Goal: Task Accomplishment & Management: Complete application form

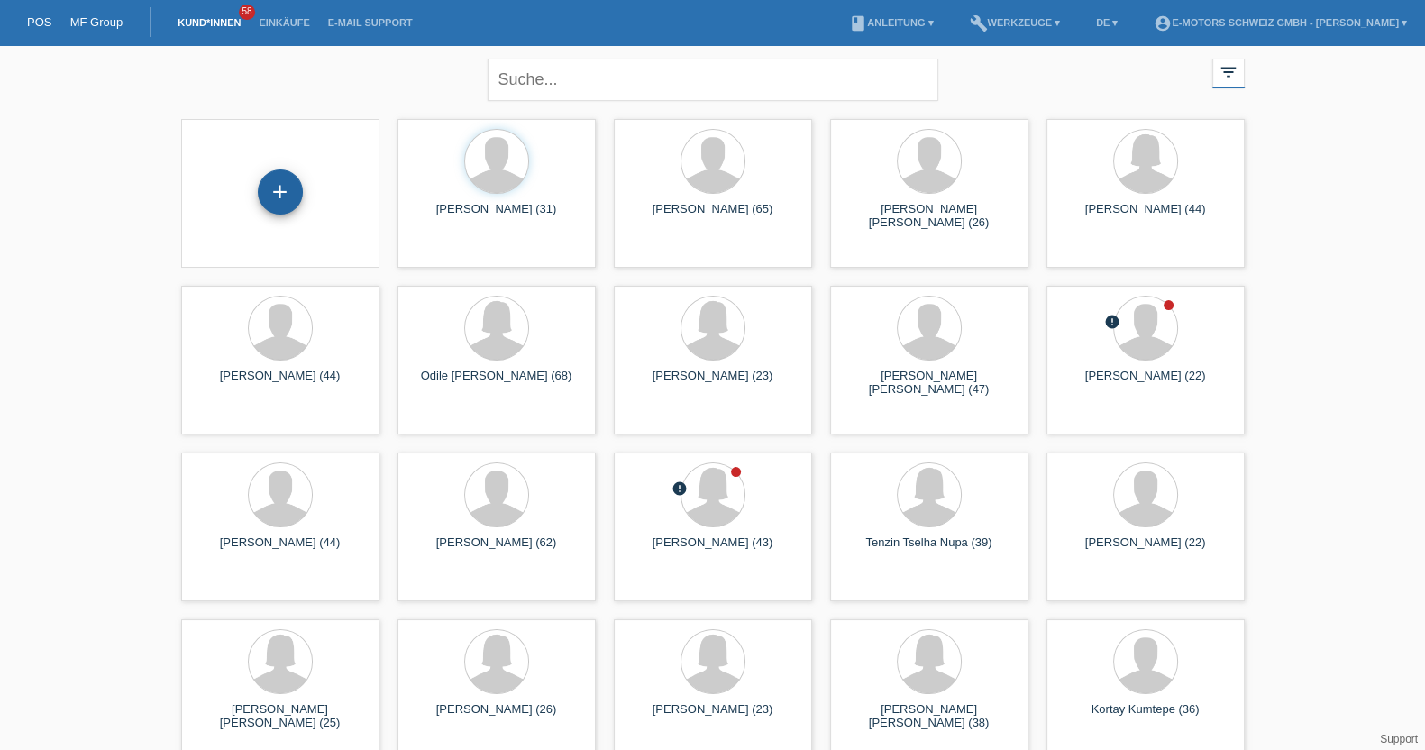
click at [288, 189] on div "+" at bounding box center [280, 191] width 45 height 45
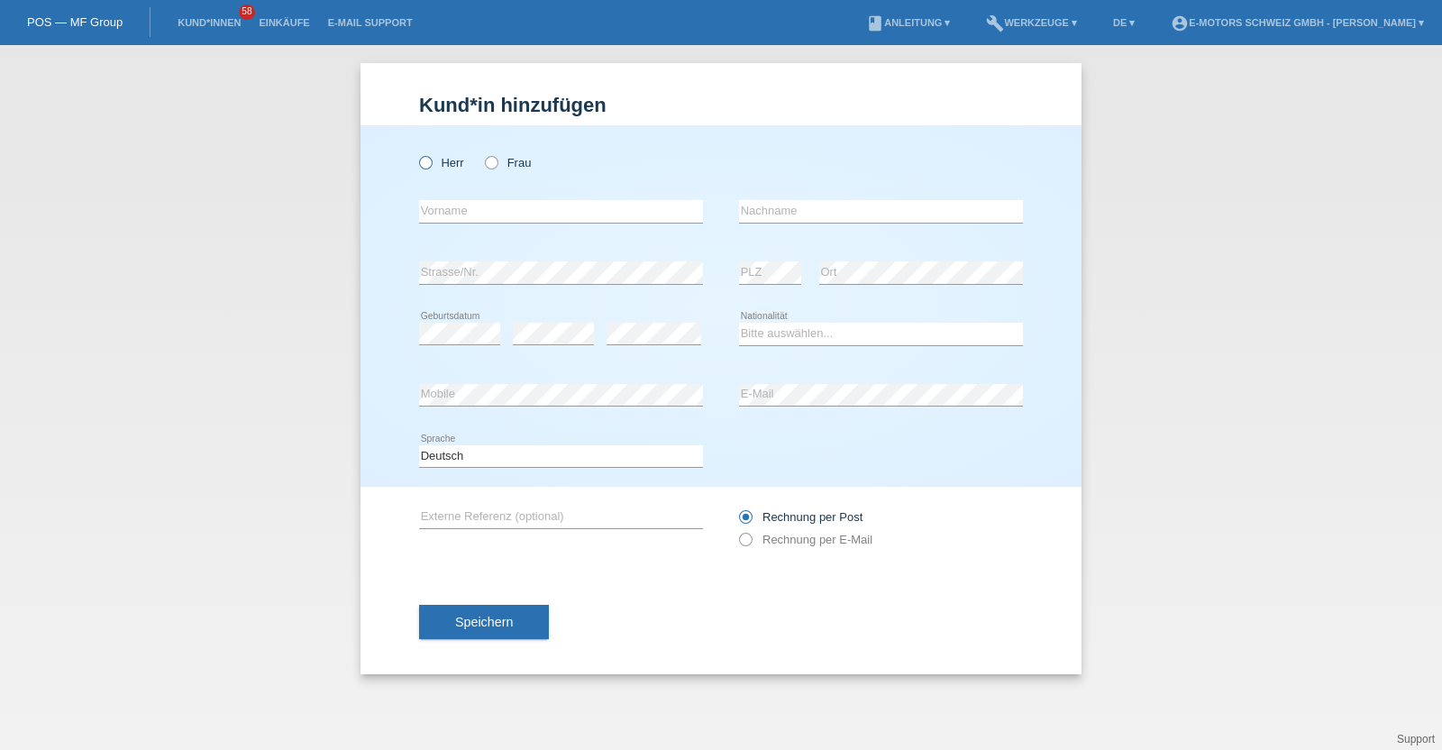
click at [416, 153] on icon at bounding box center [416, 153] width 0 height 0
click at [420, 163] on input "Herr" at bounding box center [425, 162] width 12 height 12
radio input "true"
click at [472, 209] on input "text" at bounding box center [561, 211] width 284 height 23
type input "[PERSON_NAME]"
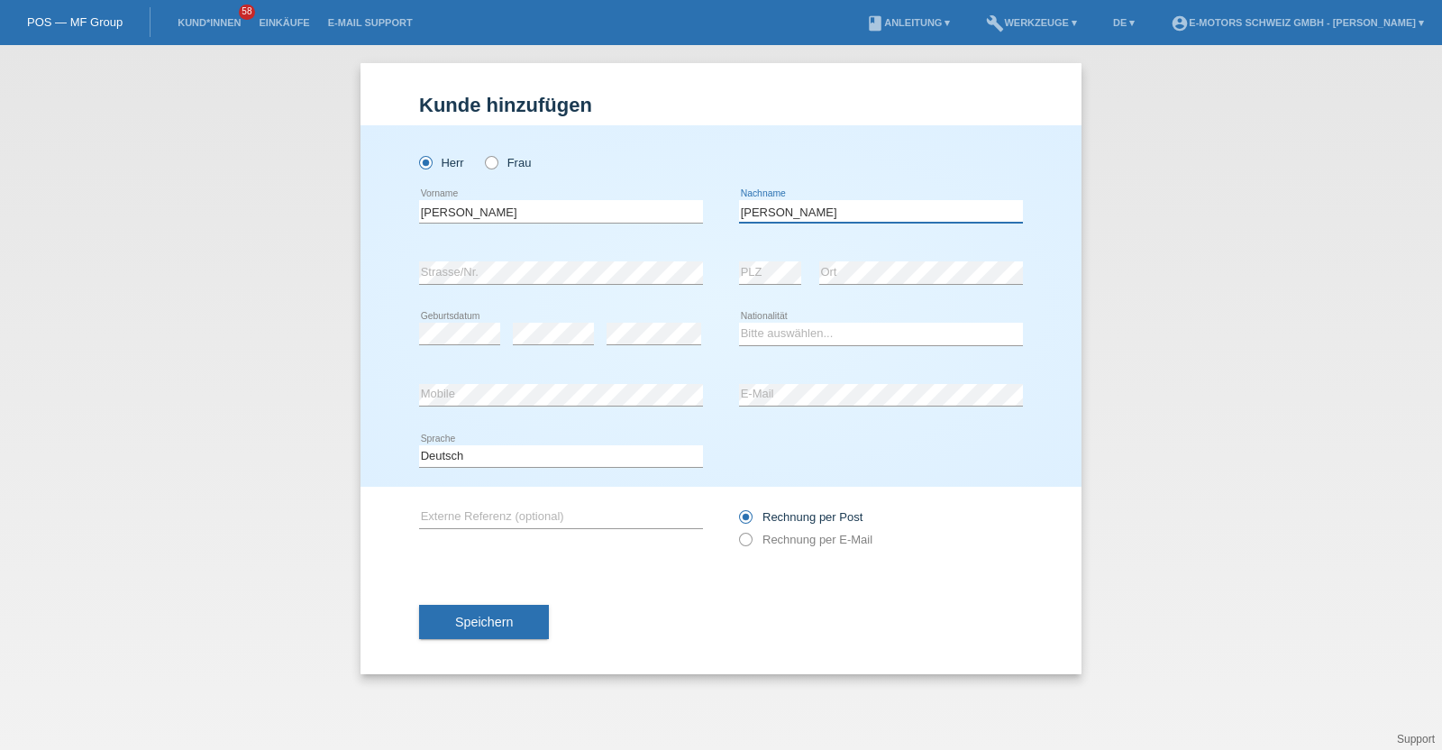
type input "[PERSON_NAME]"
click at [884, 323] on select "Bitte auswählen... Schweiz Deutschland Liechtenstein Österreich ------------ Af…" at bounding box center [881, 334] width 284 height 22
select select "CL"
click at [739, 323] on select "Bitte auswählen... Schweiz Deutschland Liechtenstein Österreich ------------ Af…" at bounding box center [881, 334] width 284 height 22
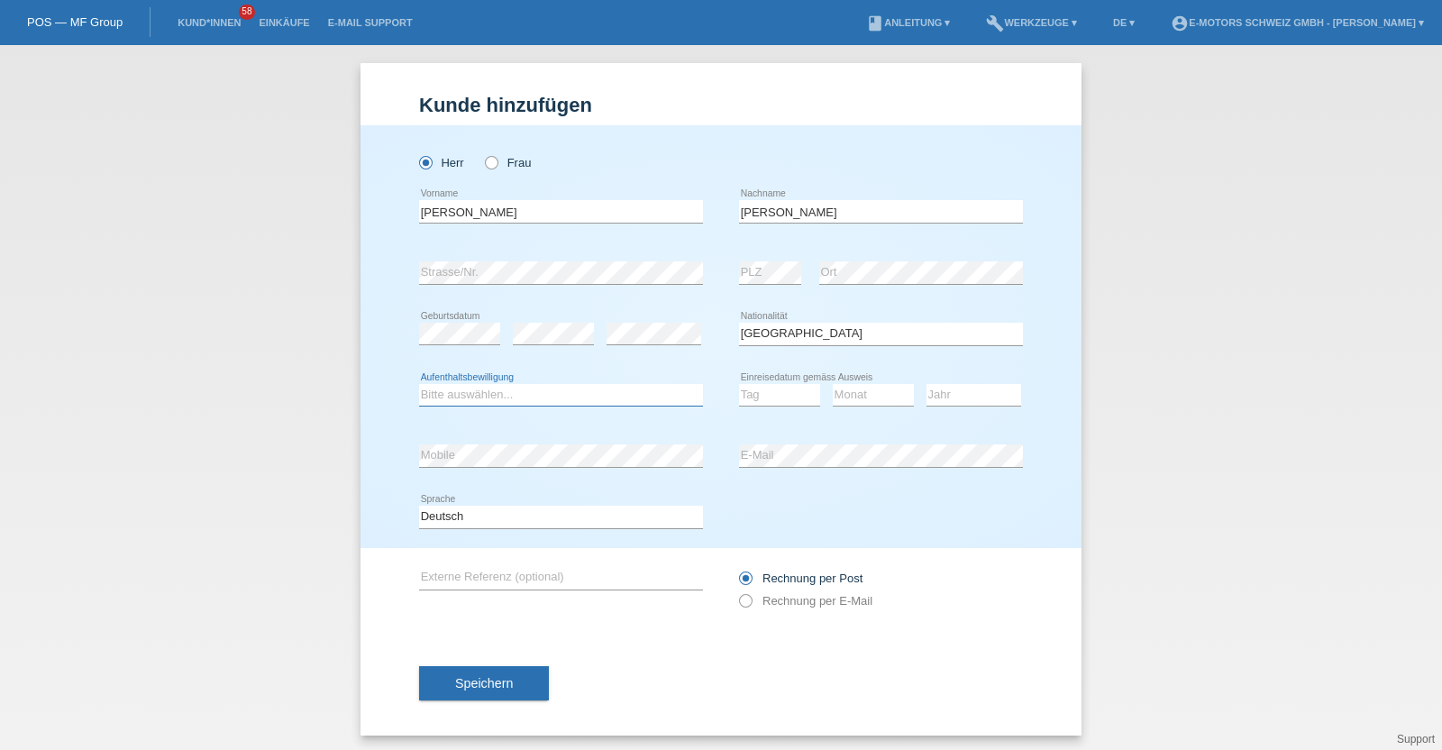
click at [589, 393] on select "Bitte auswählen... C B B - Flüchtlingsstatus Andere" at bounding box center [561, 395] width 284 height 22
select select "C"
click at [419, 384] on select "Bitte auswählen... C B B - Flüchtlingsstatus Andere" at bounding box center [561, 395] width 284 height 22
click at [787, 393] on select "Tag 01 02 03 04 05 06 07 08 09 10 11" at bounding box center [779, 395] width 81 height 22
select select "10"
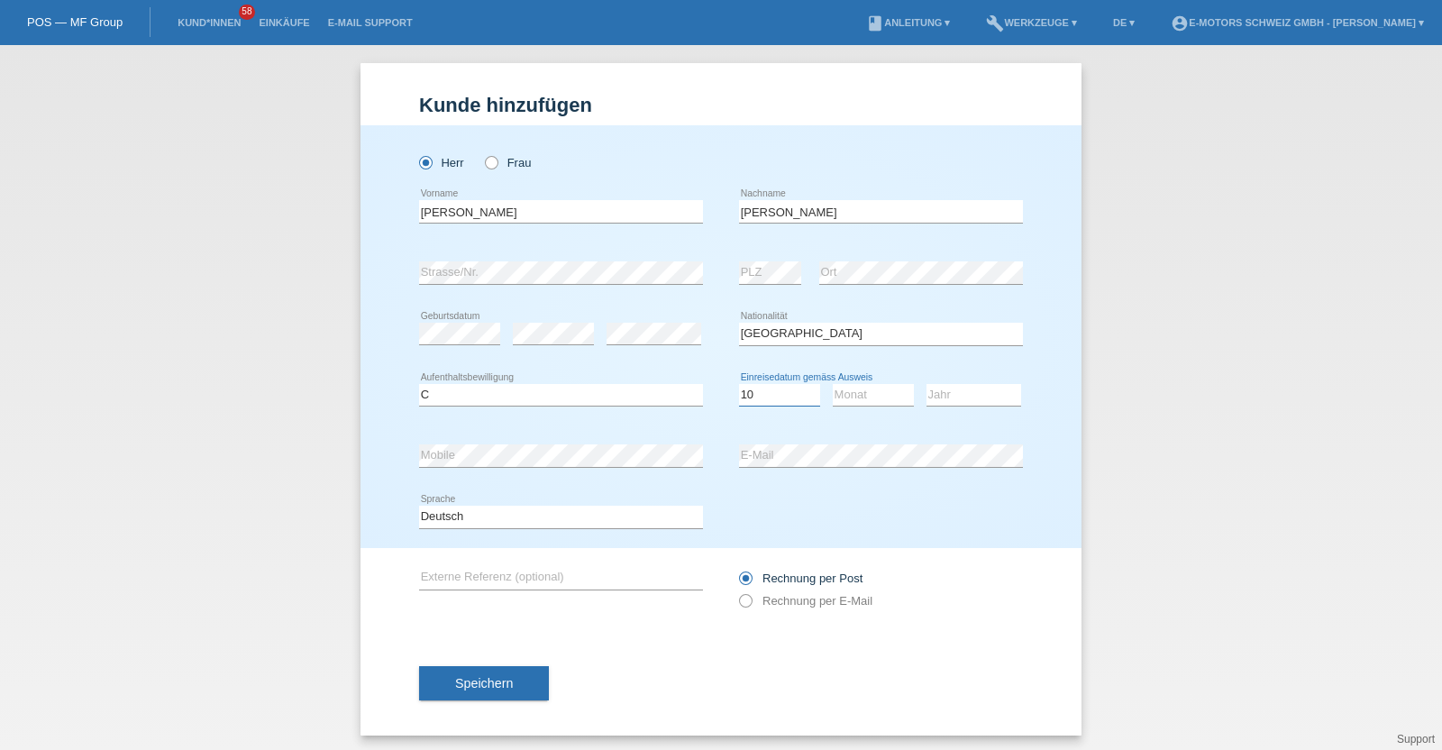
click at [739, 384] on select "Tag 01 02 03 04 05 06 07 08 09 10 11" at bounding box center [779, 395] width 81 height 22
click at [847, 411] on div "Monat 01 02 03 04 05 06 07 08 09 10 11 12 error" at bounding box center [873, 395] width 81 height 61
click at [847, 403] on select "Monat 01 02 03 04 05 06 07 08 09 10 11" at bounding box center [873, 395] width 81 height 22
select select "04"
click at [833, 384] on select "Monat 01 02 03 04 05 06 07 08 09 10 11" at bounding box center [873, 395] width 81 height 22
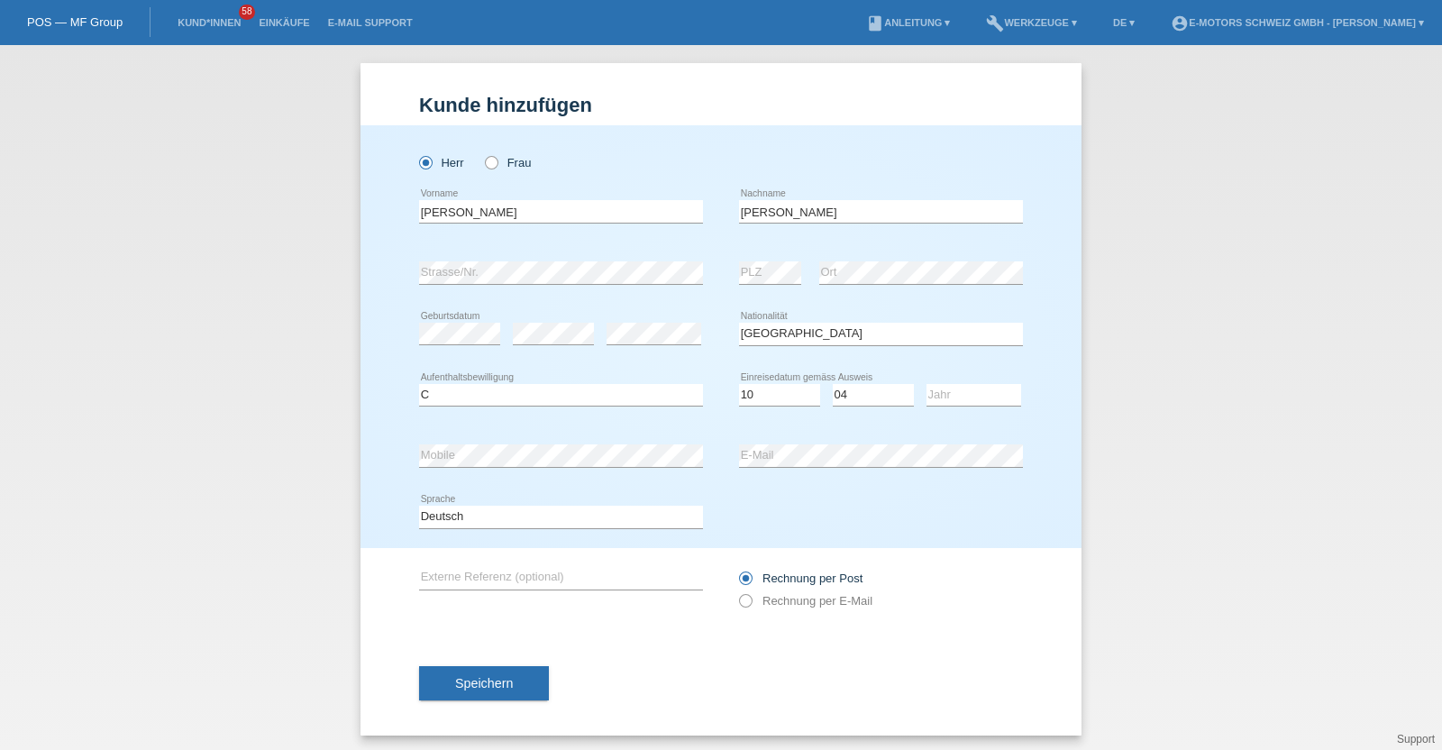
click at [986, 406] on div "Jahr 2025 2024 2023 2022 2021 2020 2019 2018 2017" at bounding box center [973, 395] width 95 height 61
click at [981, 403] on select "Jahr 2025 2024 2023 2022 2021 2020 2019 2018 2017 2016 2015 2014 2013 2012 2011…" at bounding box center [973, 395] width 95 height 22
select select "1985"
click at [926, 384] on select "Jahr 2025 2024 2023 2022 2021 2020 2019 2018 2017 2016 2015 2014 2013 2012 2011…" at bounding box center [973, 395] width 95 height 22
click at [467, 694] on button "Speichern" at bounding box center [484, 683] width 130 height 34
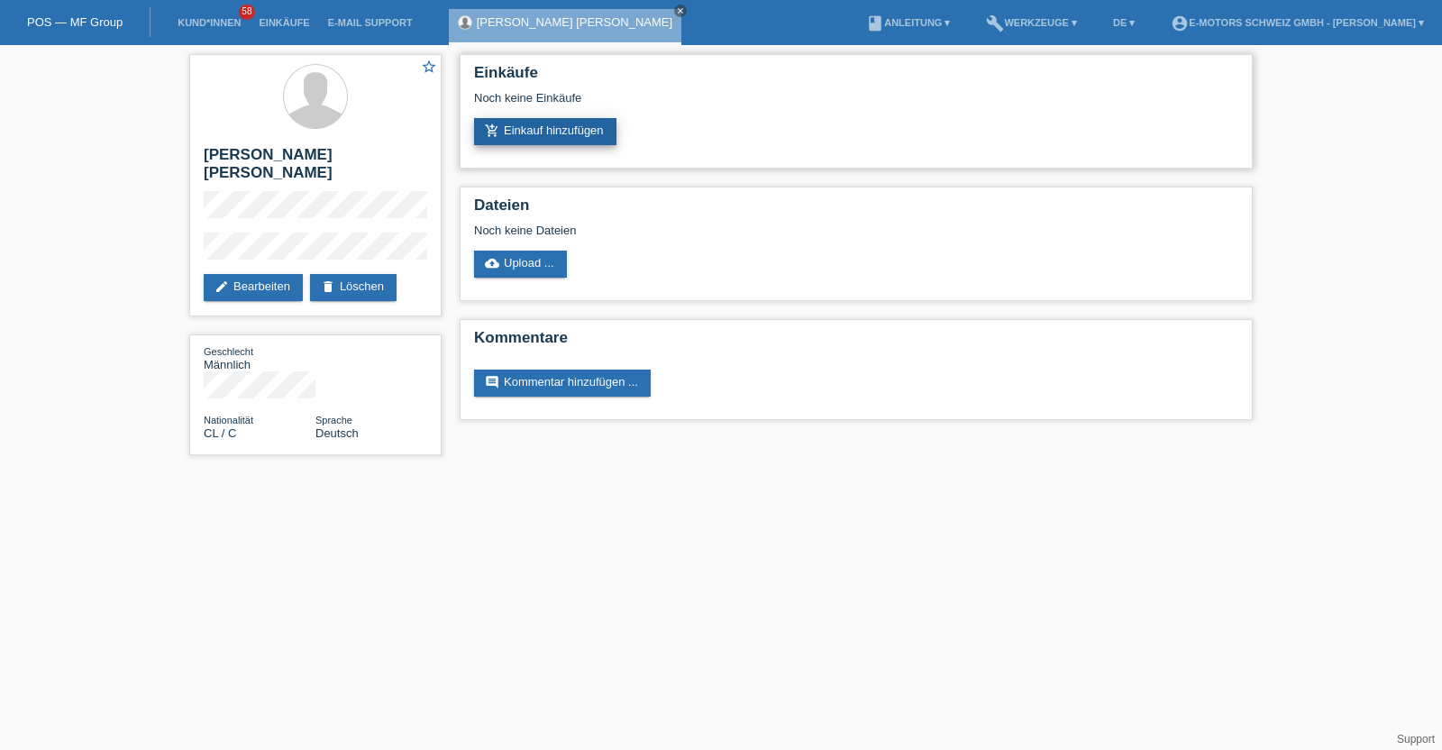
click at [571, 128] on link "add_shopping_cart Einkauf hinzufügen" at bounding box center [545, 131] width 142 height 27
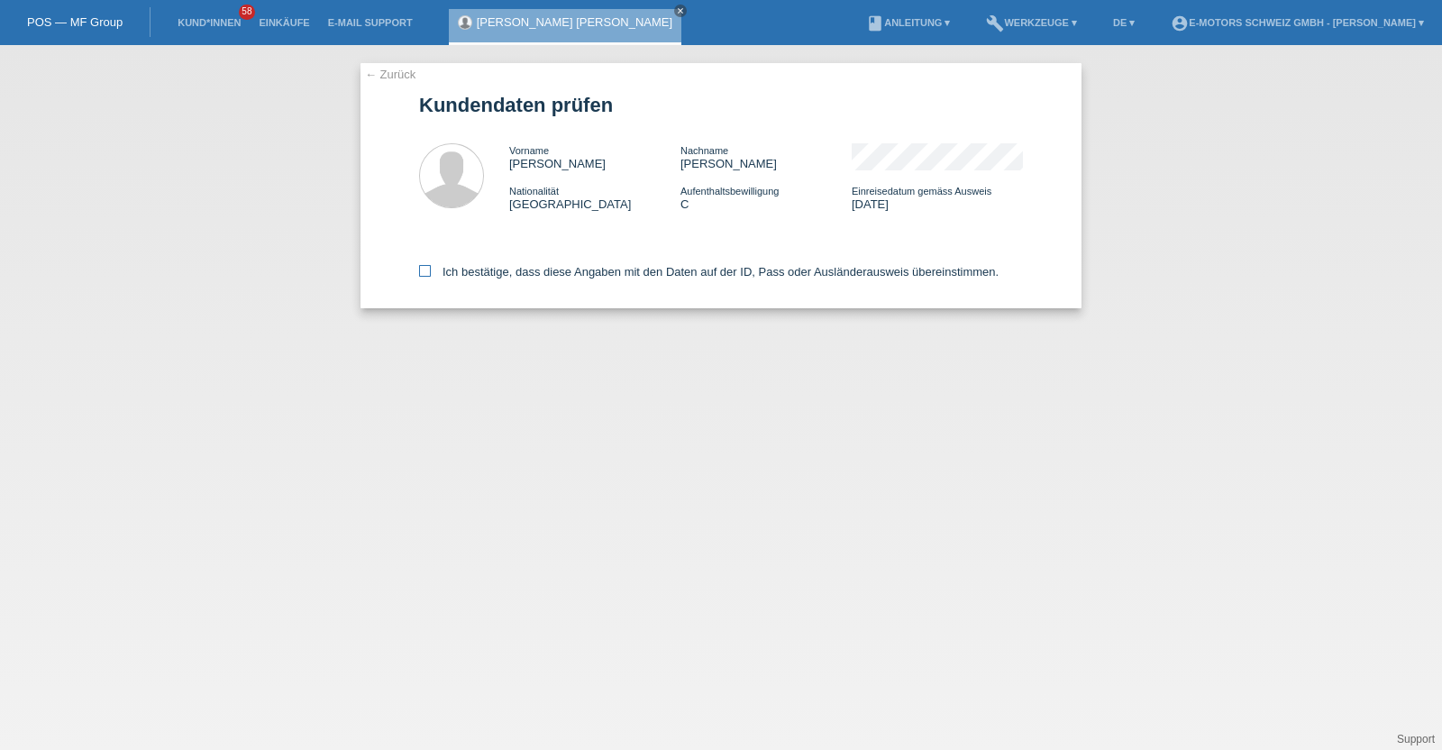
click at [526, 271] on label "Ich bestätige, dass diese Angaben mit den Daten auf der ID, Pass oder Ausländer…" at bounding box center [708, 272] width 579 height 14
click at [431, 271] on input "Ich bestätige, dass diese Angaben mit den Daten auf der ID, Pass oder Ausländer…" at bounding box center [425, 271] width 12 height 12
checkbox input "true"
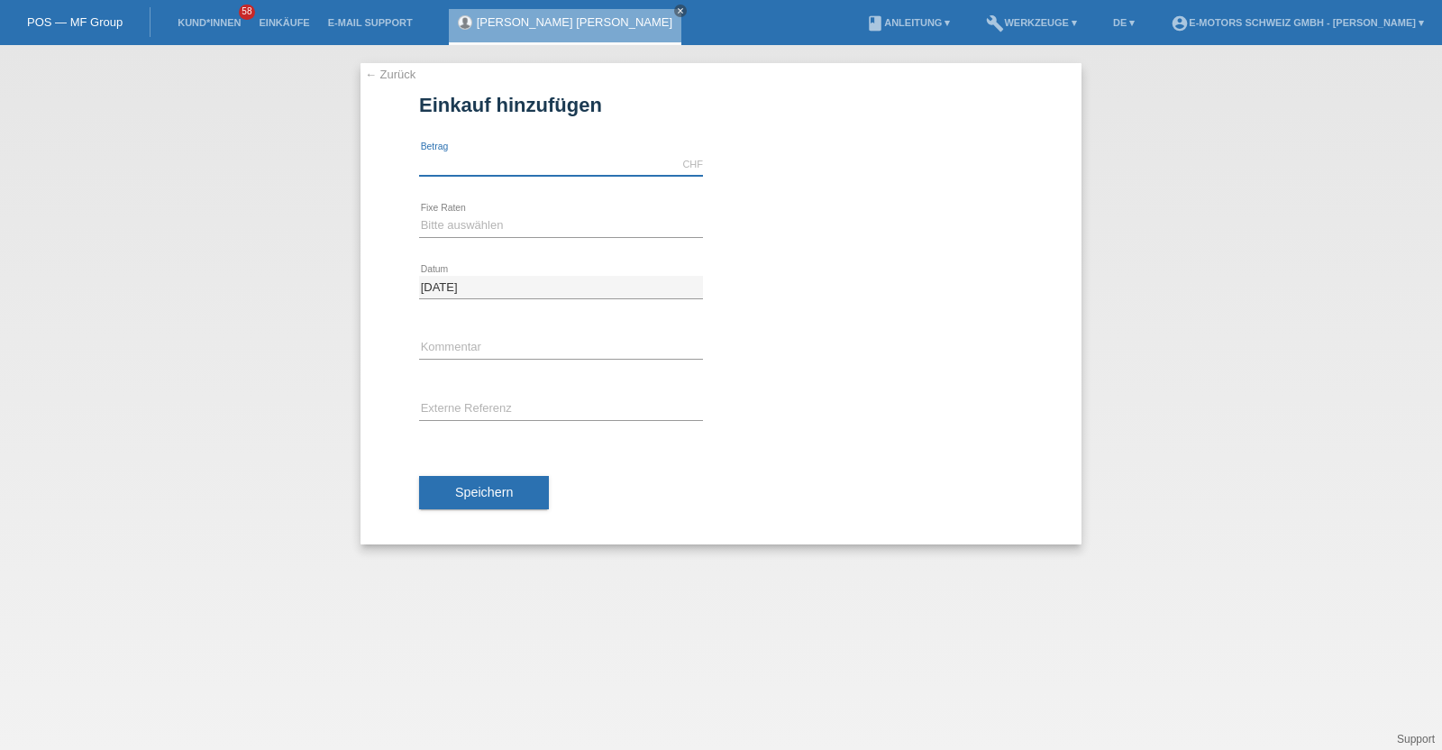
click at [538, 169] on input "text" at bounding box center [561, 164] width 284 height 23
type input "5000.00"
click at [512, 211] on div "Bitte auswählen 12 Raten 24 Raten 36 Raten 48 Raten error Fixe Raten" at bounding box center [561, 226] width 284 height 61
click at [516, 233] on select "Bitte auswählen 12 Raten 24 Raten 36 Raten 48 Raten" at bounding box center [561, 225] width 284 height 22
select select "214"
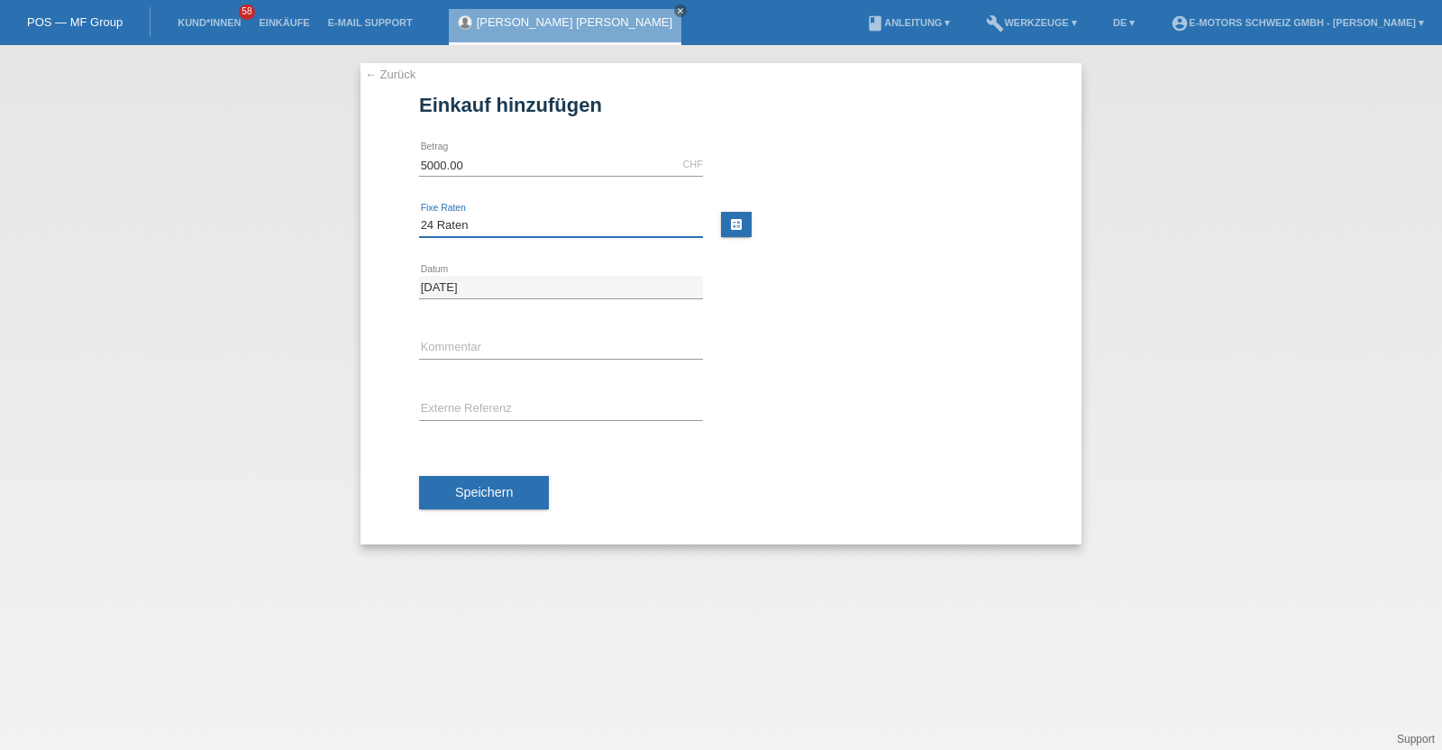
click at [419, 214] on select "Bitte auswählen 12 Raten 24 Raten 36 Raten 48 Raten" at bounding box center [561, 225] width 284 height 22
click at [501, 347] on input "text" at bounding box center [561, 348] width 284 height 23
type input "KENAN"
click at [505, 473] on div "Speichern" at bounding box center [721, 493] width 604 height 105
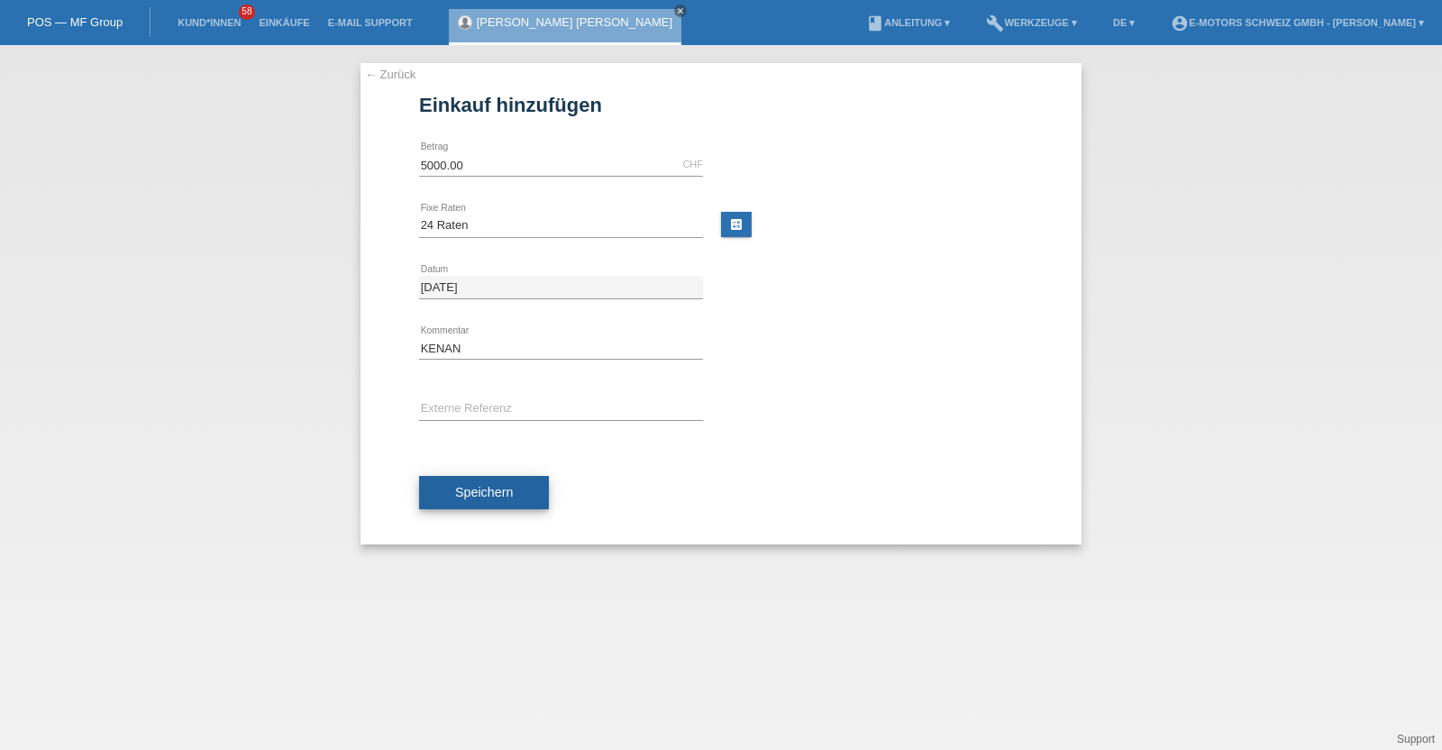
click at [505, 487] on span "Speichern" at bounding box center [484, 492] width 58 height 14
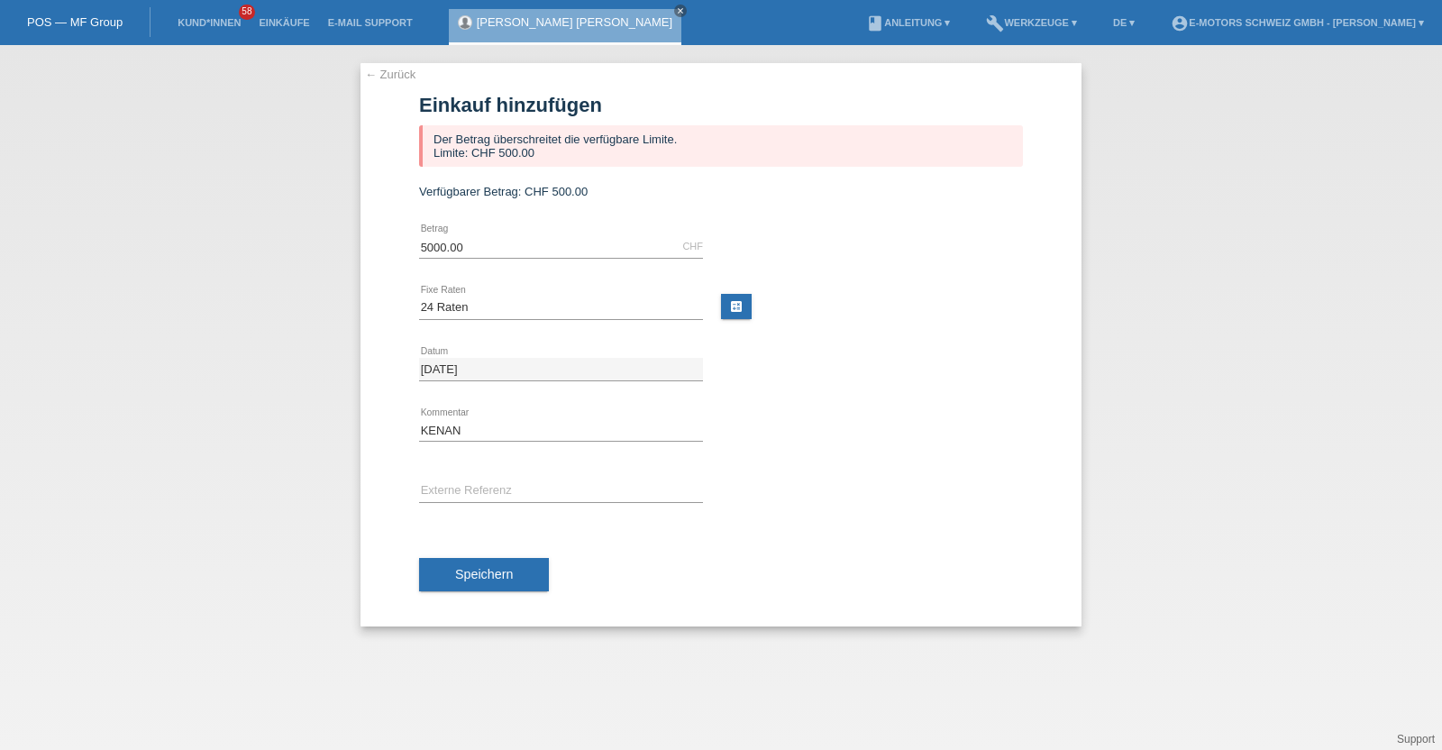
click at [516, 22] on link "[PERSON_NAME] [PERSON_NAME]" at bounding box center [575, 22] width 196 height 14
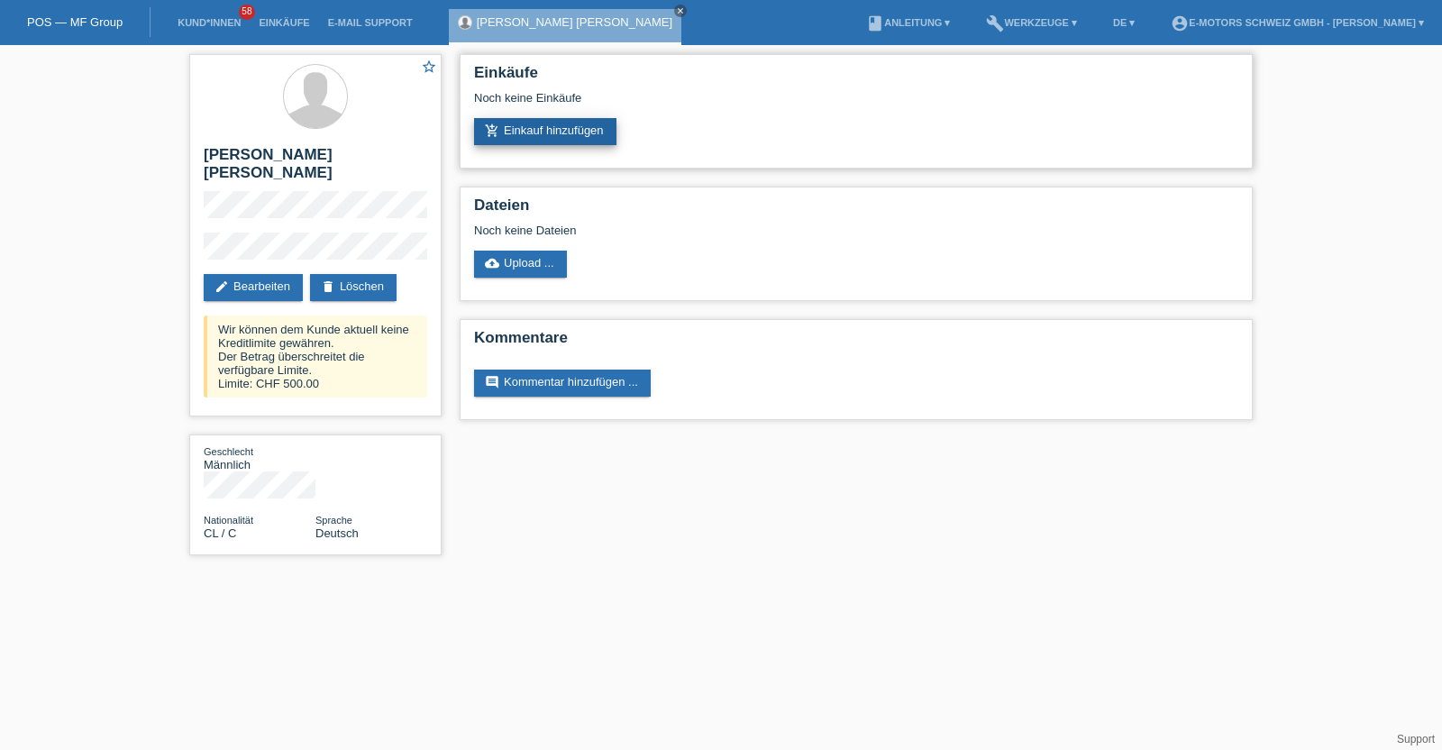
click at [511, 125] on link "add_shopping_cart Einkauf hinzufügen" at bounding box center [545, 131] width 142 height 27
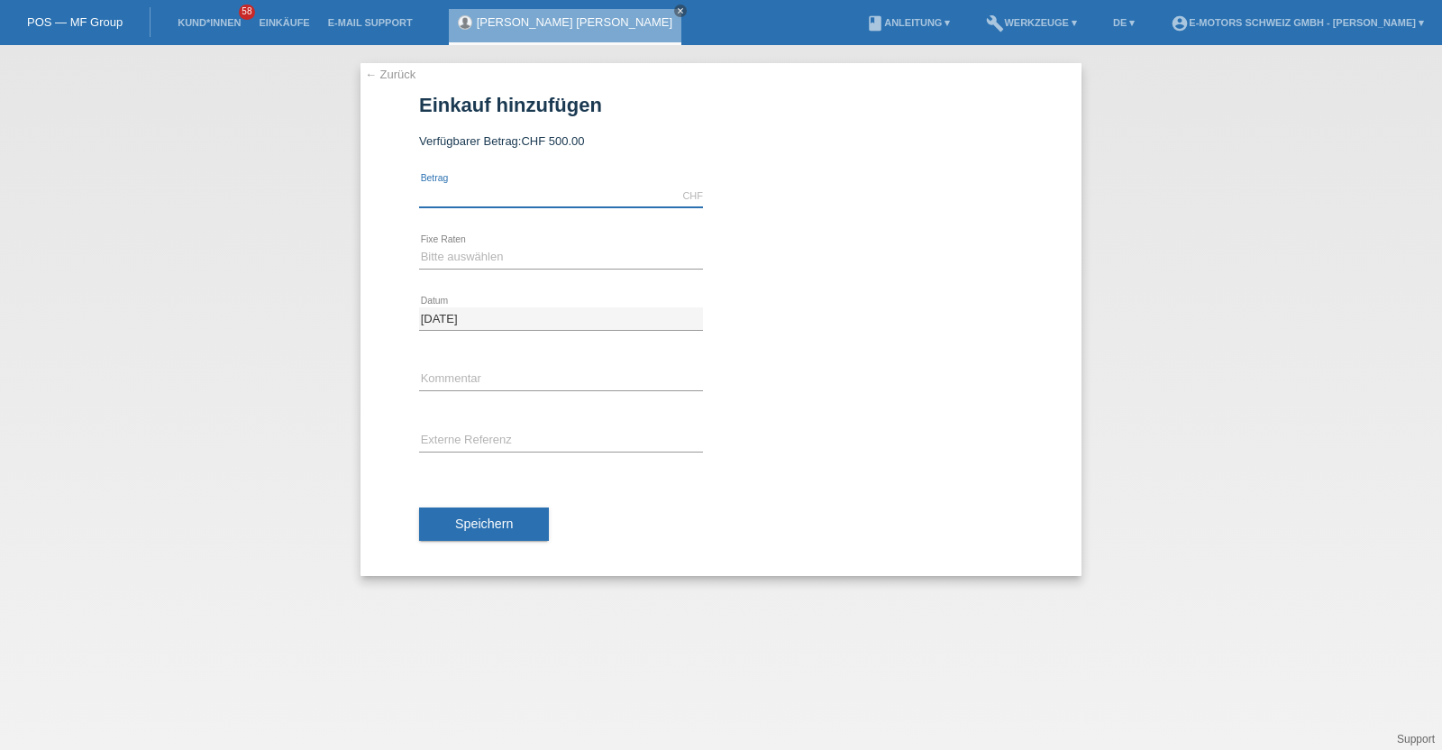
click at [515, 191] on input "text" at bounding box center [561, 196] width 284 height 23
type input "2890.00"
click at [515, 258] on select "Bitte auswählen 12 Raten 24 Raten 36 Raten 48 Raten" at bounding box center [561, 257] width 284 height 22
select select "213"
click at [419, 246] on select "Bitte auswählen 12 Raten 24 Raten 36 Raten 48 Raten" at bounding box center [561, 257] width 284 height 22
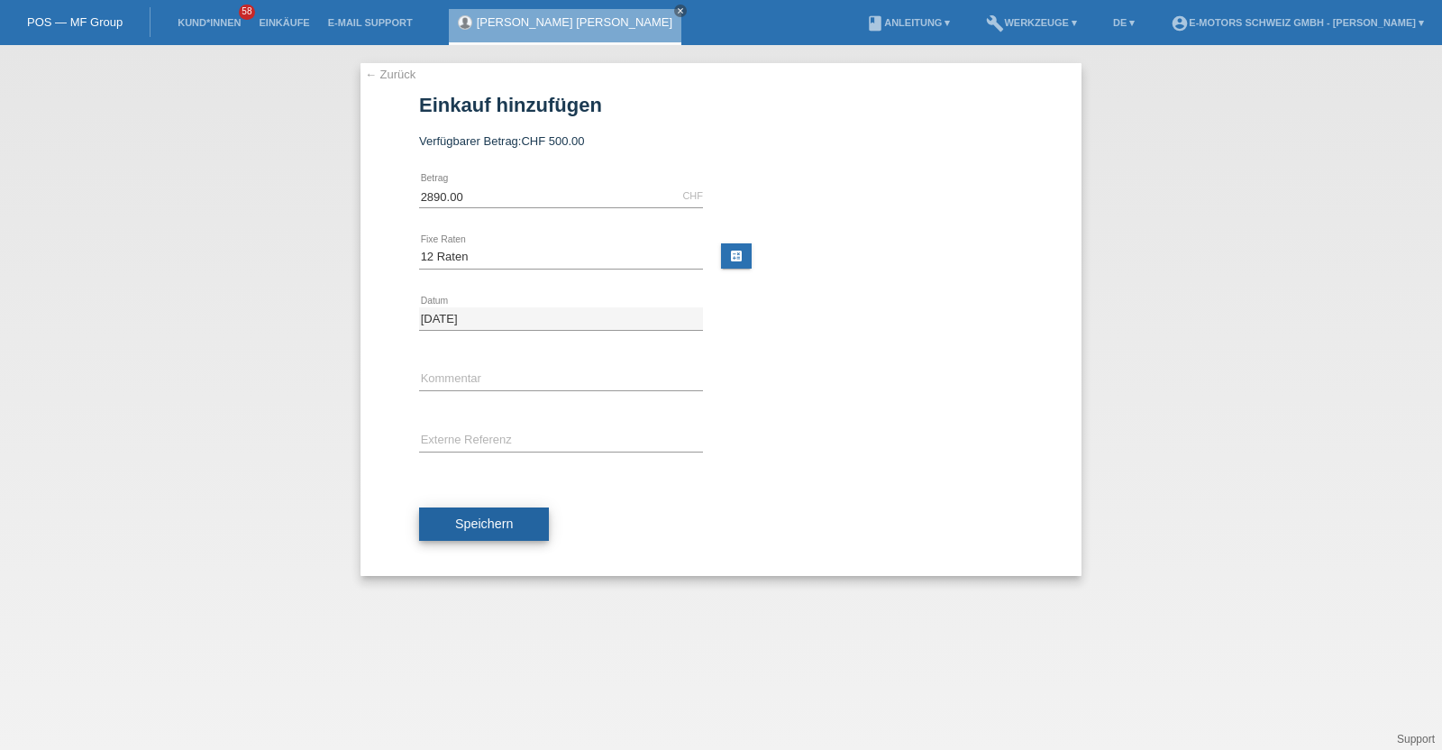
click at [509, 514] on button "Speichern" at bounding box center [484, 524] width 130 height 34
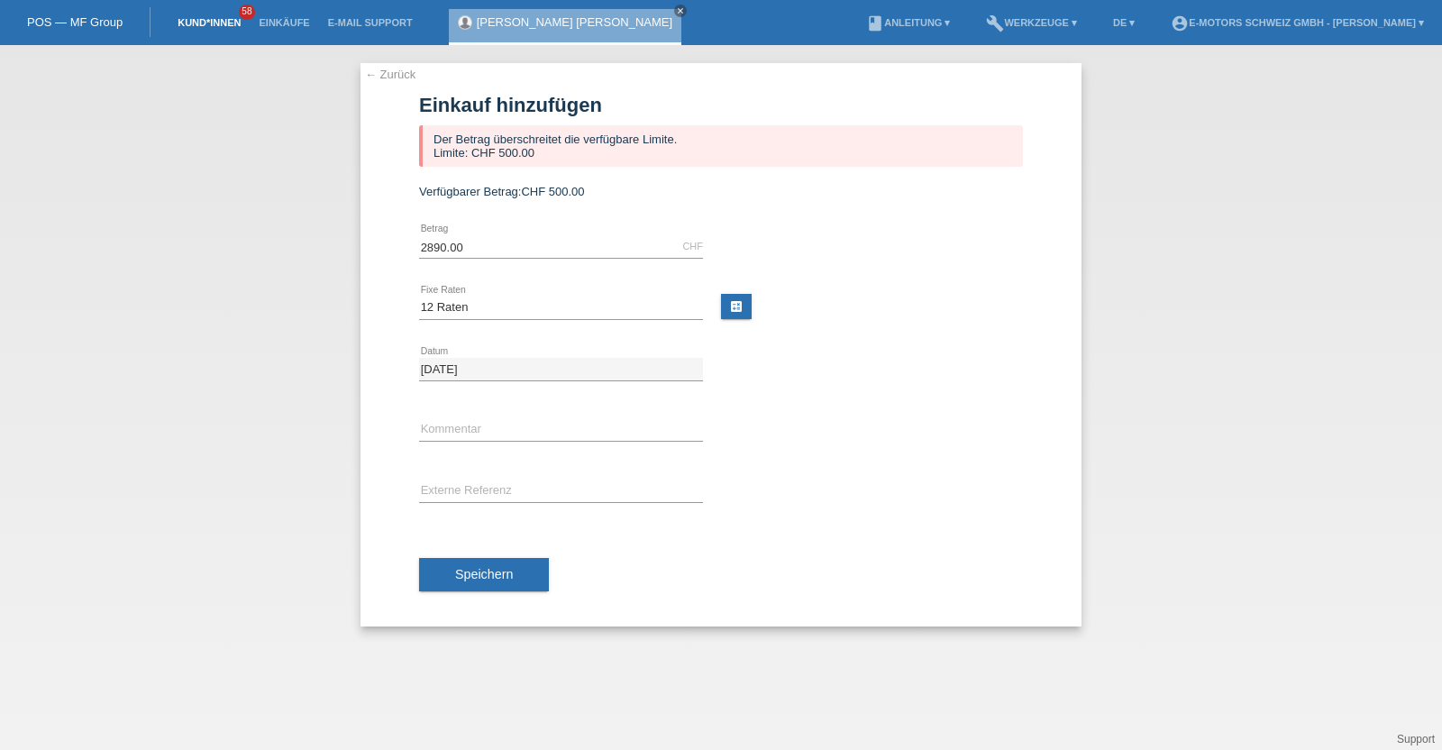
click at [204, 21] on link "Kund*innen" at bounding box center [209, 22] width 81 height 11
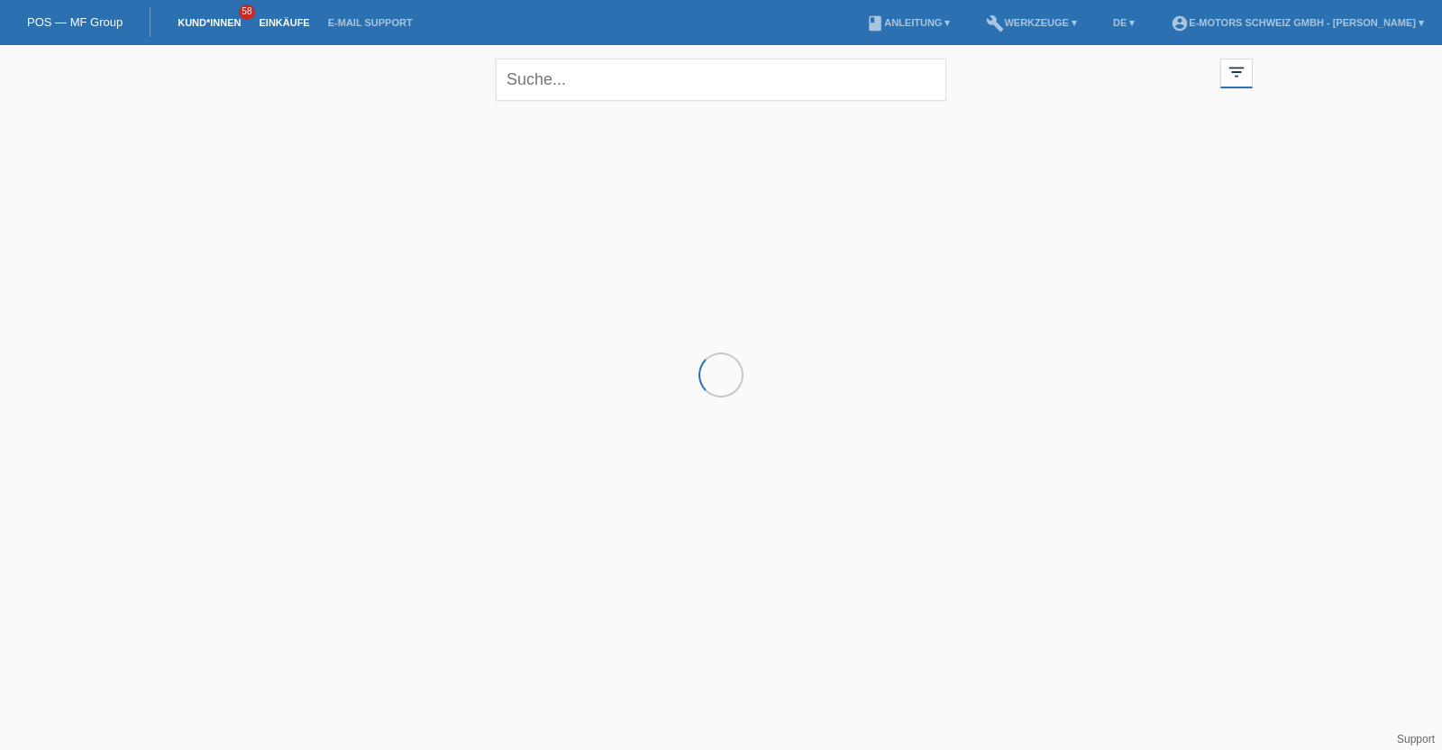
click at [274, 24] on link "Einkäufe" at bounding box center [284, 22] width 68 height 11
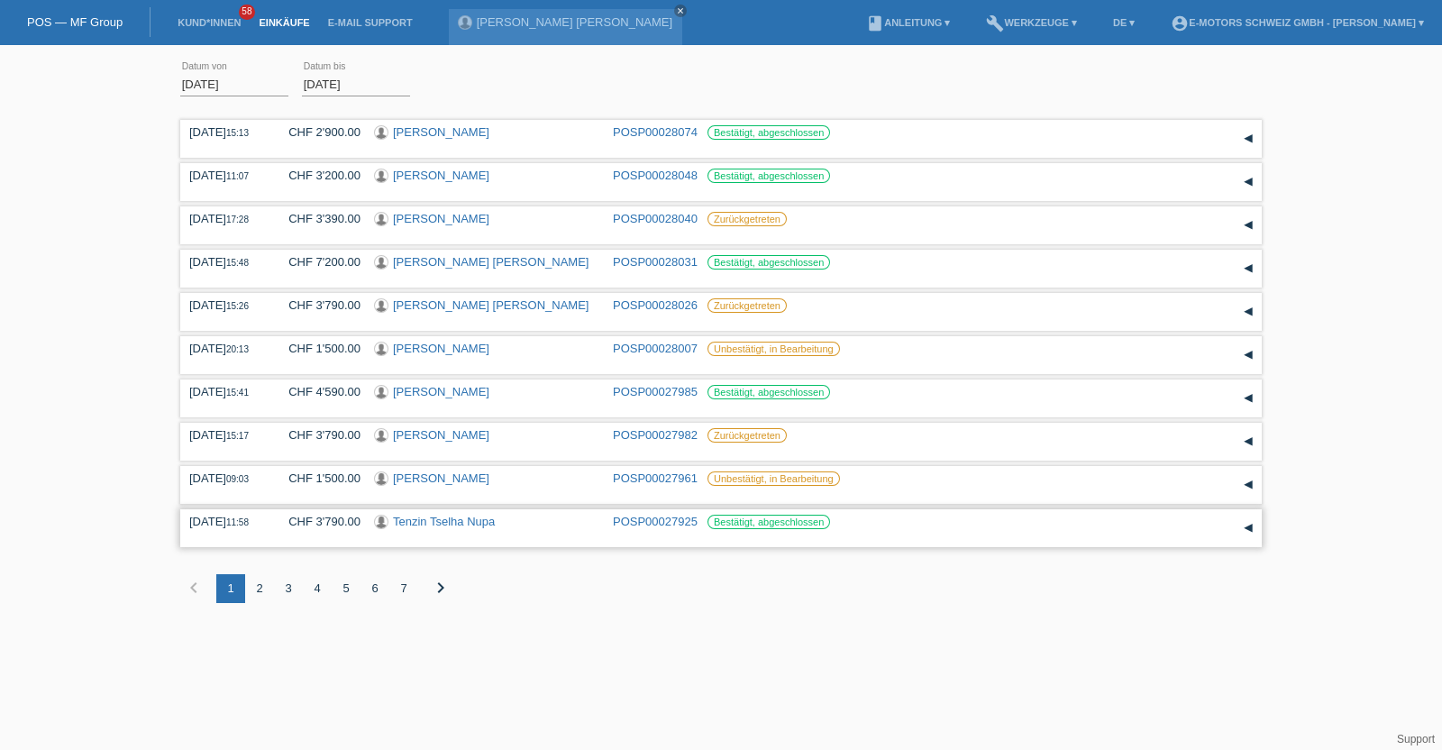
click at [418, 523] on link "Tenzin Tselha Nupa" at bounding box center [444, 522] width 102 height 14
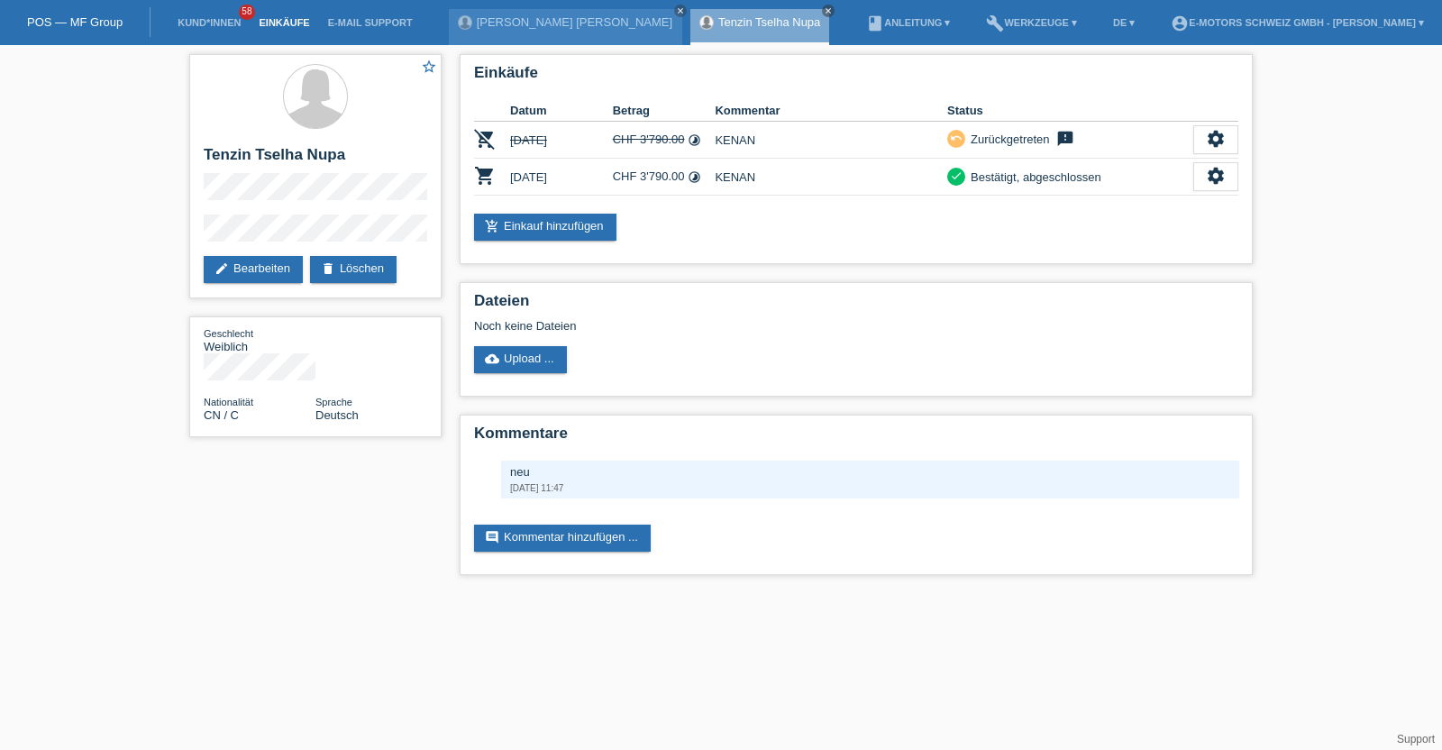
click at [261, 23] on link "Einkäufe" at bounding box center [284, 22] width 68 height 11
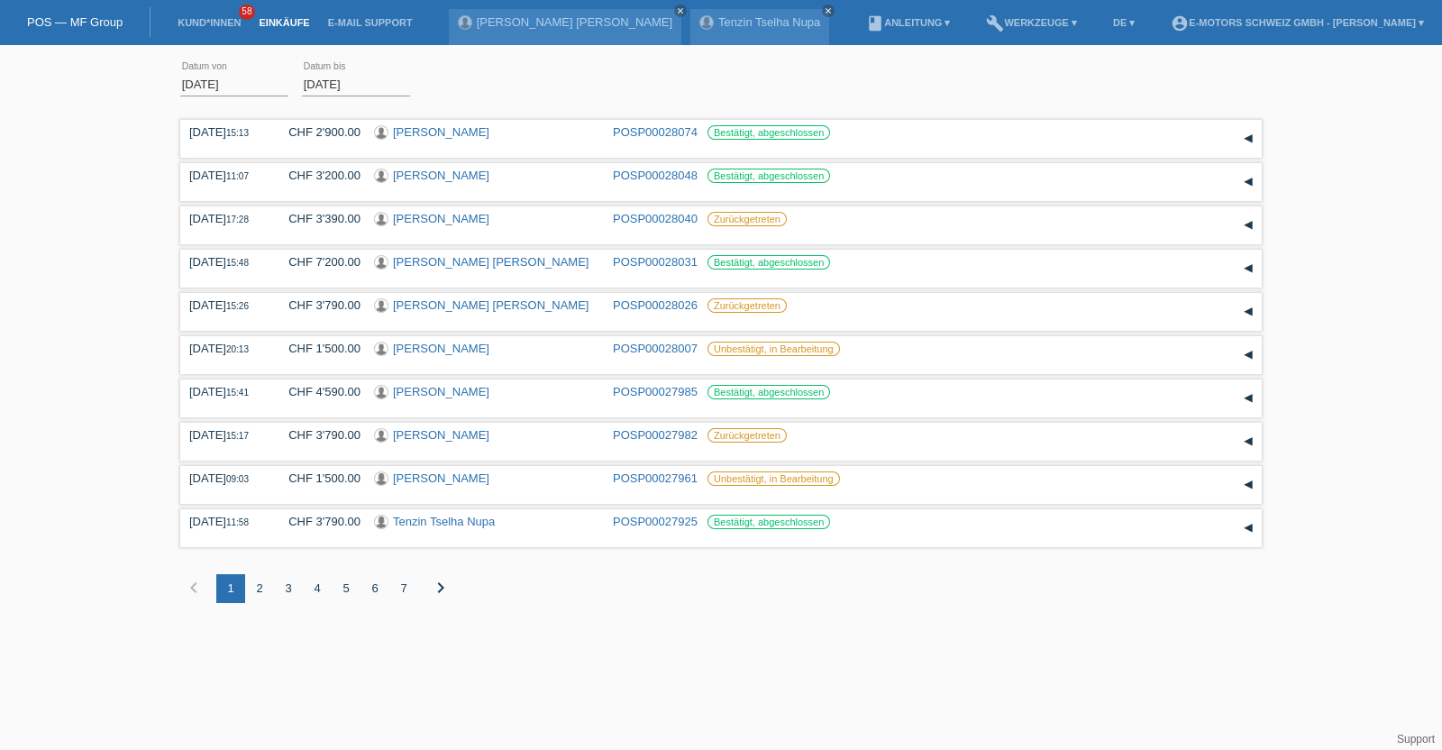
click at [269, 20] on link "Einkäufe" at bounding box center [284, 22] width 68 height 11
click at [313, 583] on div "4" at bounding box center [317, 588] width 29 height 29
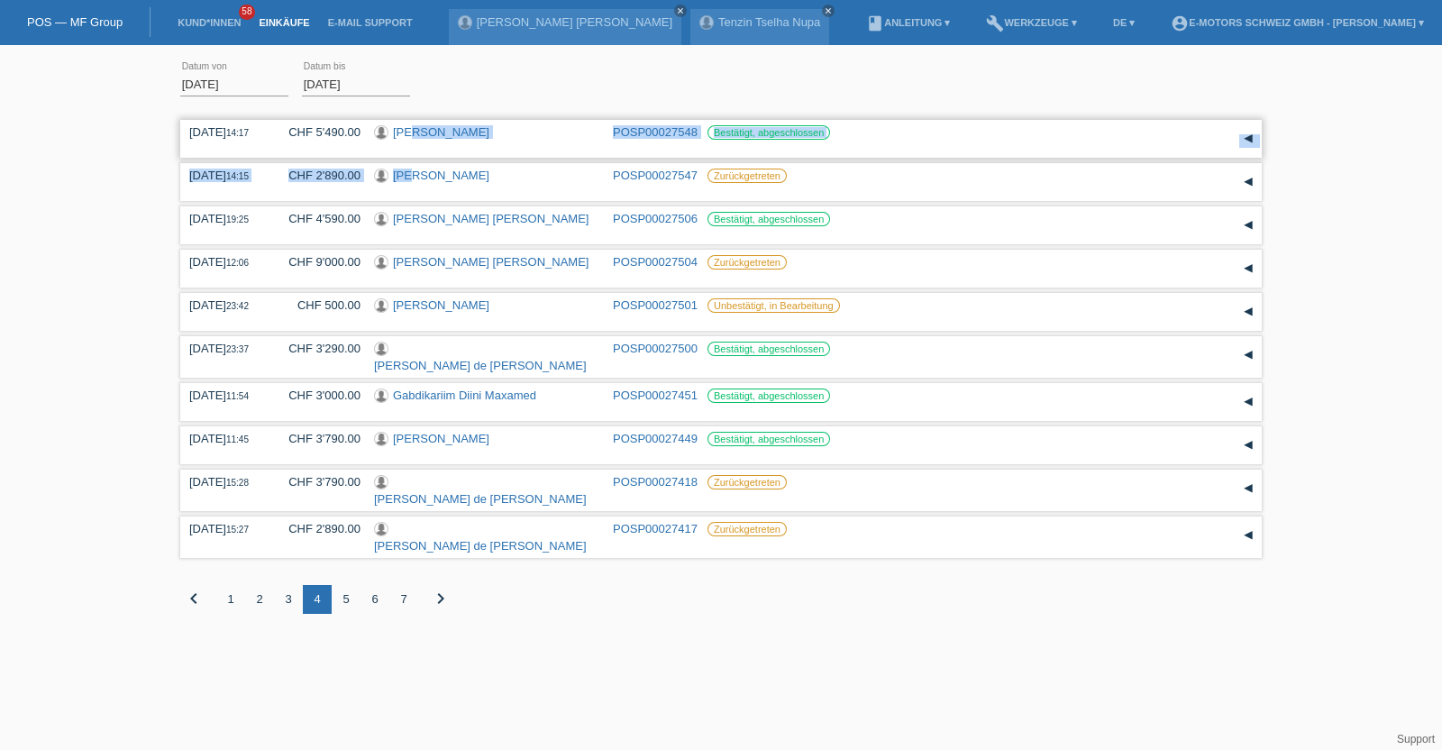
drag, startPoint x: 410, startPoint y: 167, endPoint x: 410, endPoint y: 136, distance: 30.6
click at [410, 136] on div "15.09.2025 14:17 CHF 5'490.00 Heidi Imhoof POSP00027548 Reservation" at bounding box center [720, 377] width 1081 height 525
click at [415, 94] on div "01.09.2025 error Datum von 28.09.2025 error Datum bis Übernehmen" at bounding box center [720, 84] width 1081 height 61
click at [374, 588] on div "6" at bounding box center [374, 599] width 29 height 29
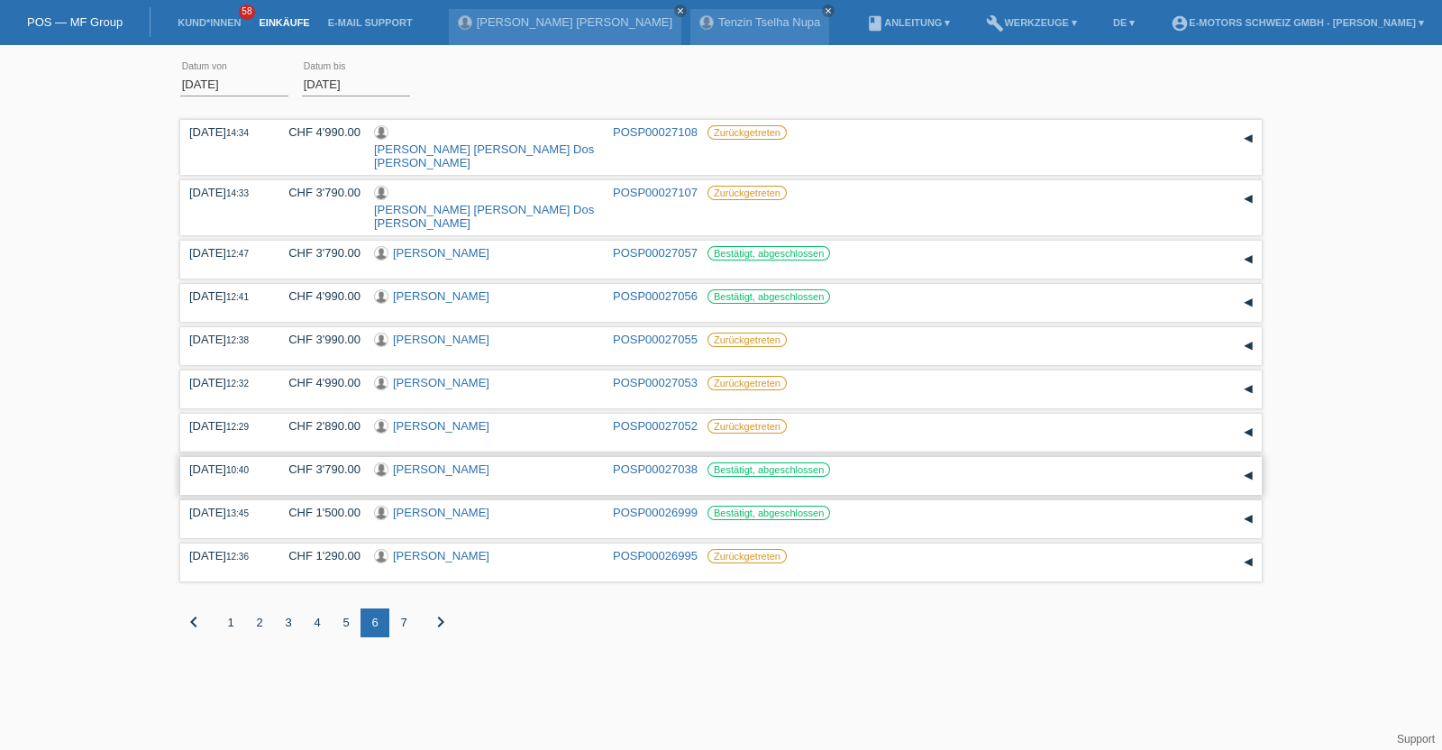
click at [431, 462] on link "[PERSON_NAME]" at bounding box center [441, 469] width 96 height 14
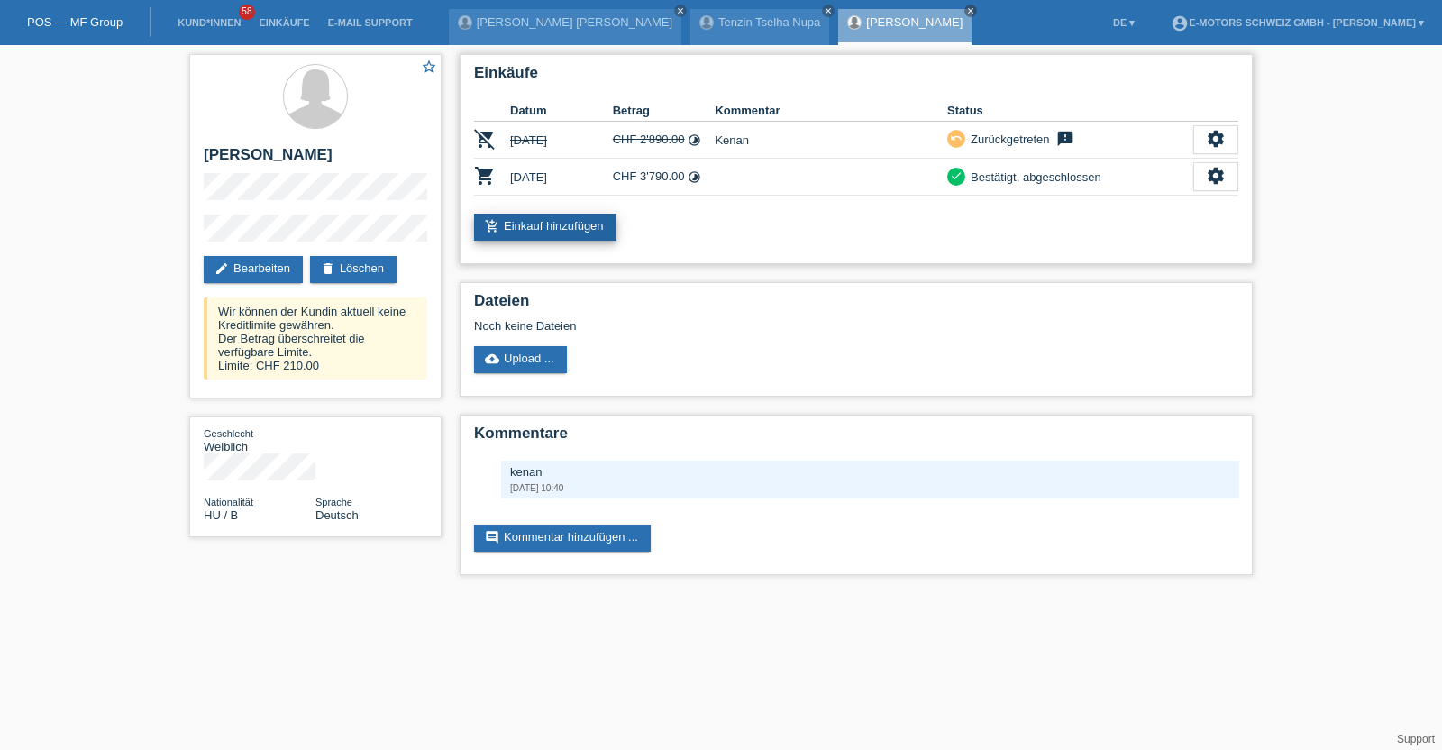
click at [524, 214] on link "add_shopping_cart Einkauf hinzufügen" at bounding box center [545, 227] width 142 height 27
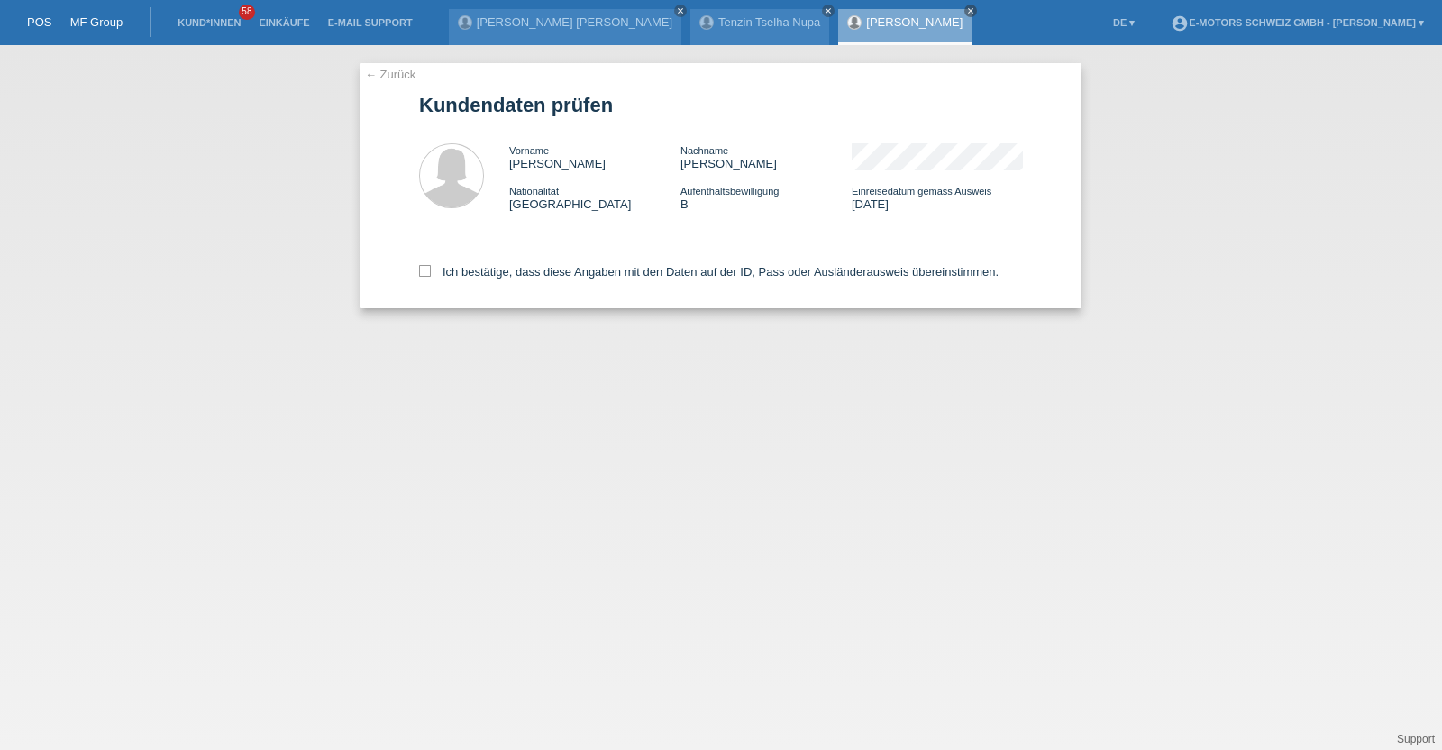
click at [586, 280] on div "Ich bestätige, dass diese Angaben mit den Daten auf der ID, Pass oder Ausländer…" at bounding box center [721, 268] width 604 height 79
click at [586, 269] on label "Ich bestätige, dass diese Angaben mit den Daten auf der ID, Pass oder Ausländer…" at bounding box center [708, 272] width 579 height 14
click at [431, 269] on input "Ich bestätige, dass diese Angaben mit den Daten auf der ID, Pass oder Ausländer…" at bounding box center [425, 271] width 12 height 12
checkbox input "true"
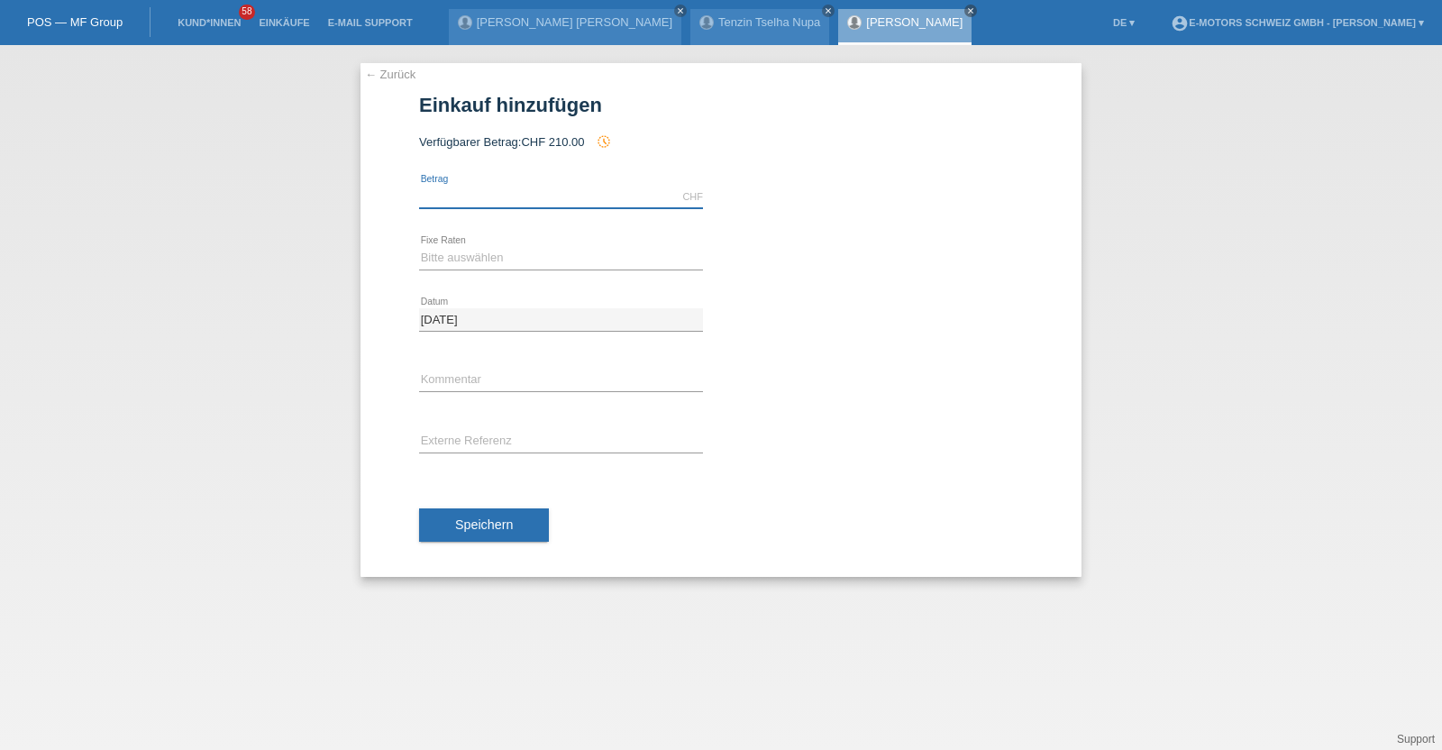
click at [535, 189] on input "text" at bounding box center [561, 197] width 284 height 23
type input "2890.00"
click at [528, 247] on select "Bitte auswählen 12 Raten 24 Raten 36 Raten 48 Raten" at bounding box center [561, 258] width 284 height 22
select select "213"
click at [419, 247] on select "Bitte auswählen 12 Raten 24 Raten 36 Raten 48 Raten" at bounding box center [561, 258] width 284 height 22
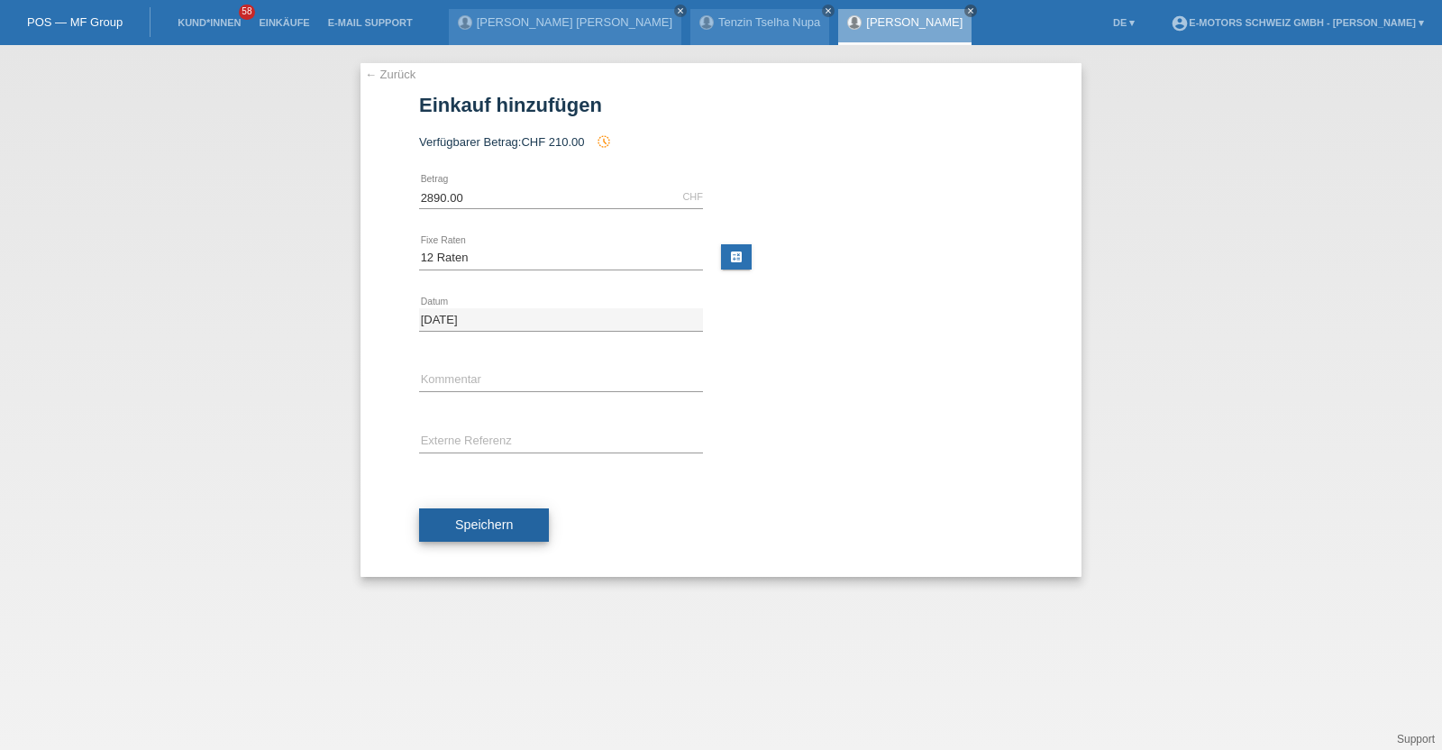
click at [500, 525] on span "Speichern" at bounding box center [484, 524] width 58 height 14
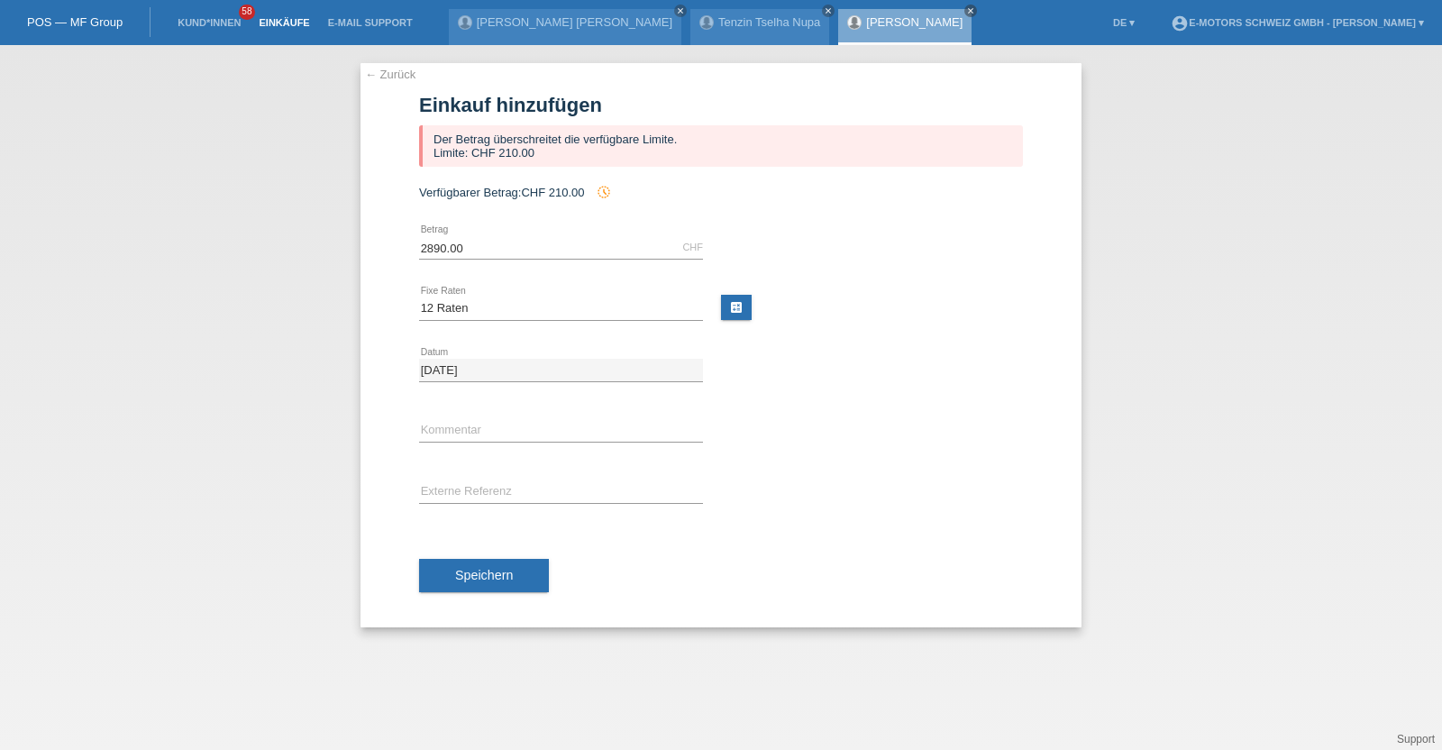
click at [275, 21] on link "Einkäufe" at bounding box center [284, 22] width 68 height 11
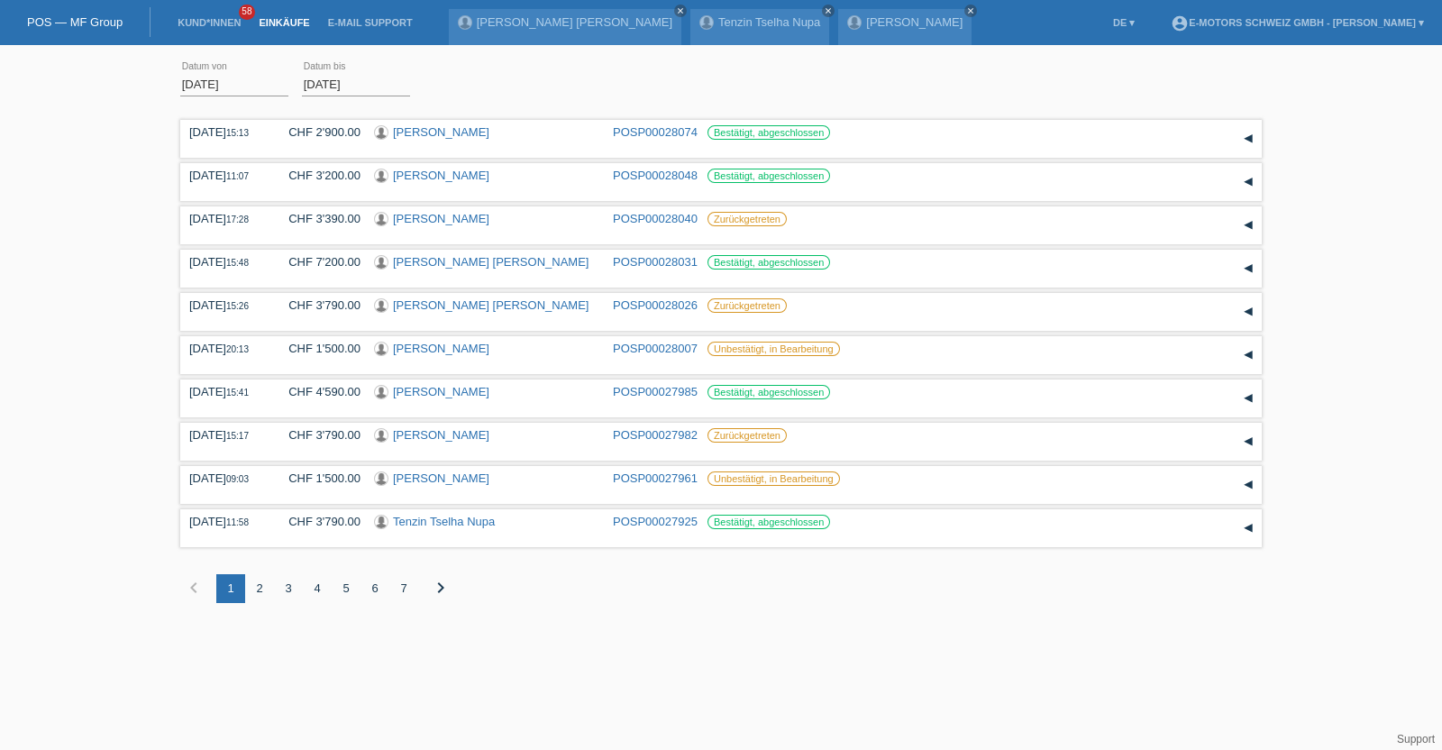
click at [287, 587] on div "3" at bounding box center [288, 588] width 29 height 29
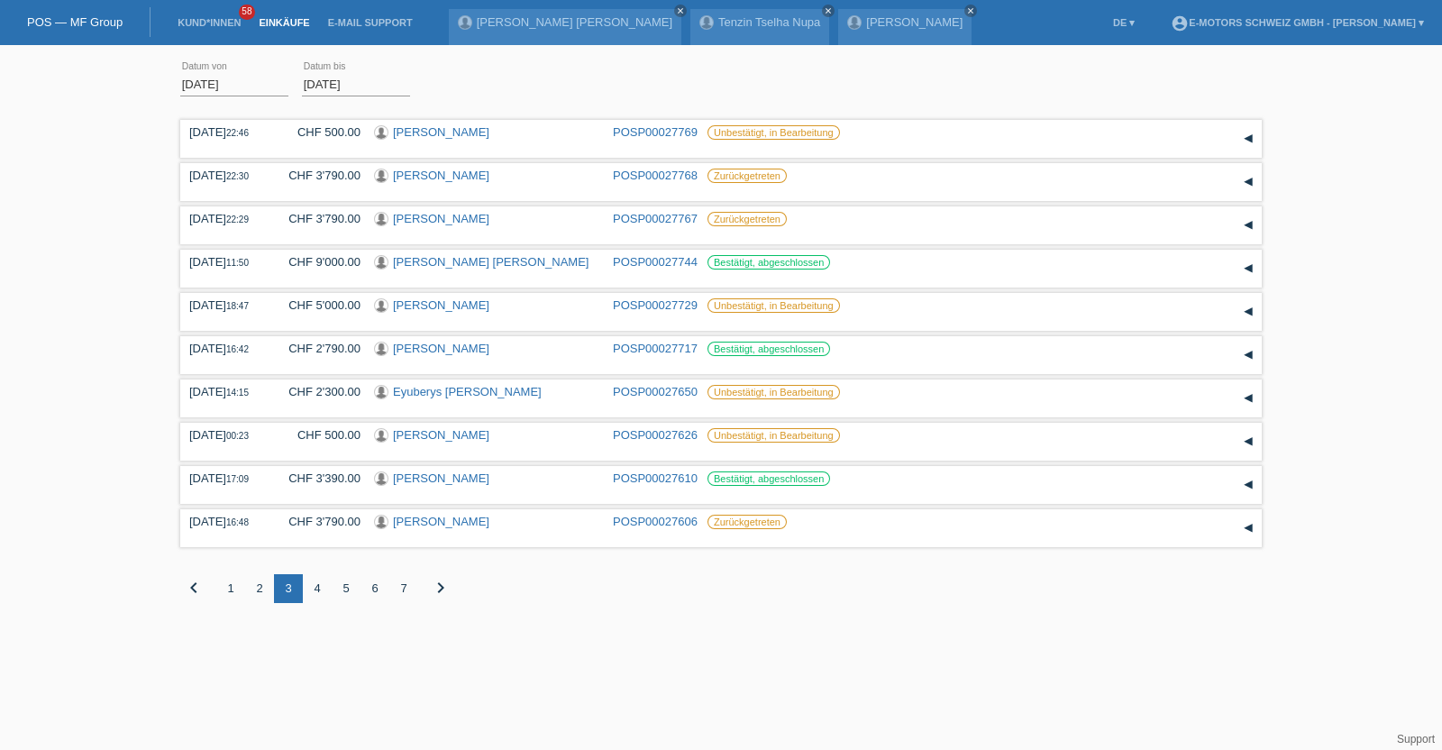
click at [342, 584] on div "5" at bounding box center [346, 588] width 29 height 29
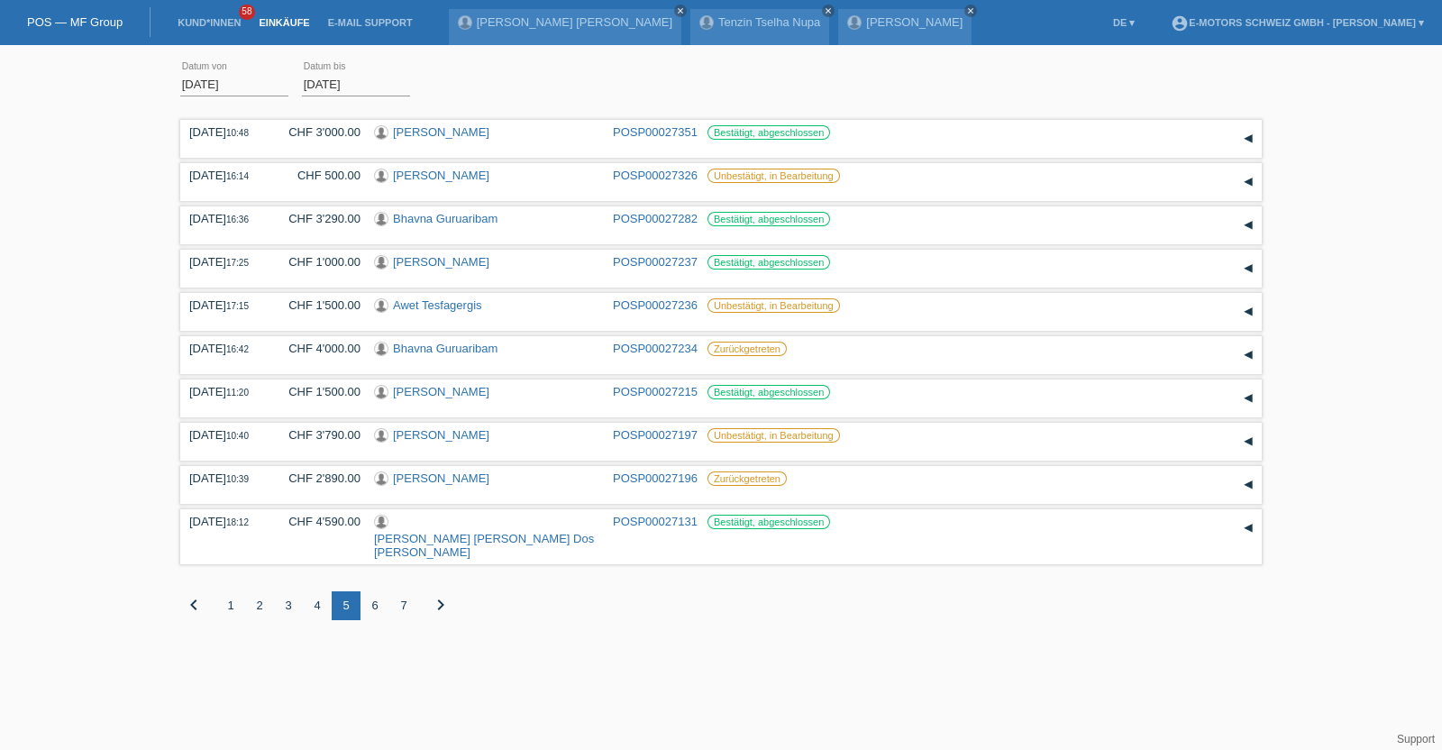
click at [372, 591] on div "6" at bounding box center [374, 605] width 29 height 29
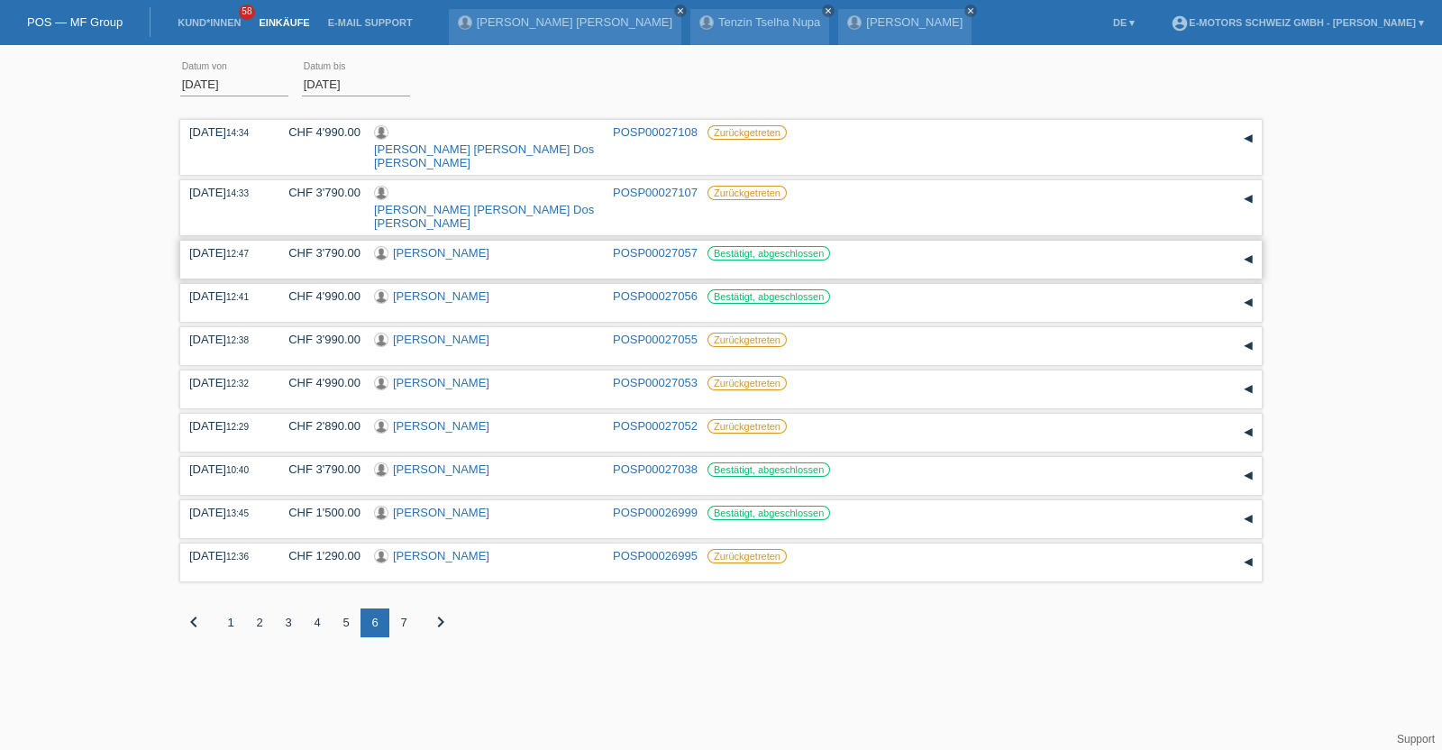
click at [424, 246] on link "[PERSON_NAME]" at bounding box center [441, 253] width 96 height 14
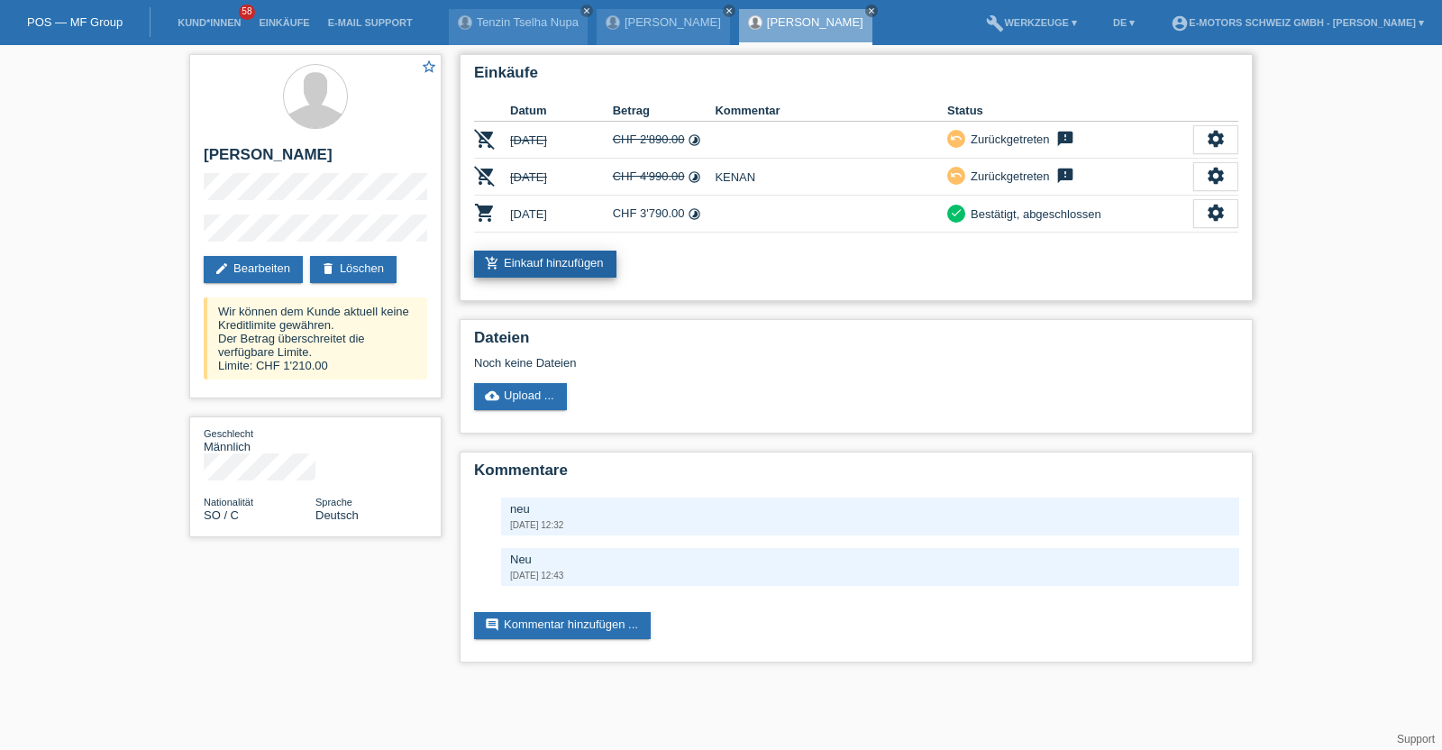
click at [507, 268] on link "add_shopping_cart Einkauf hinzufügen" at bounding box center [545, 263] width 142 height 27
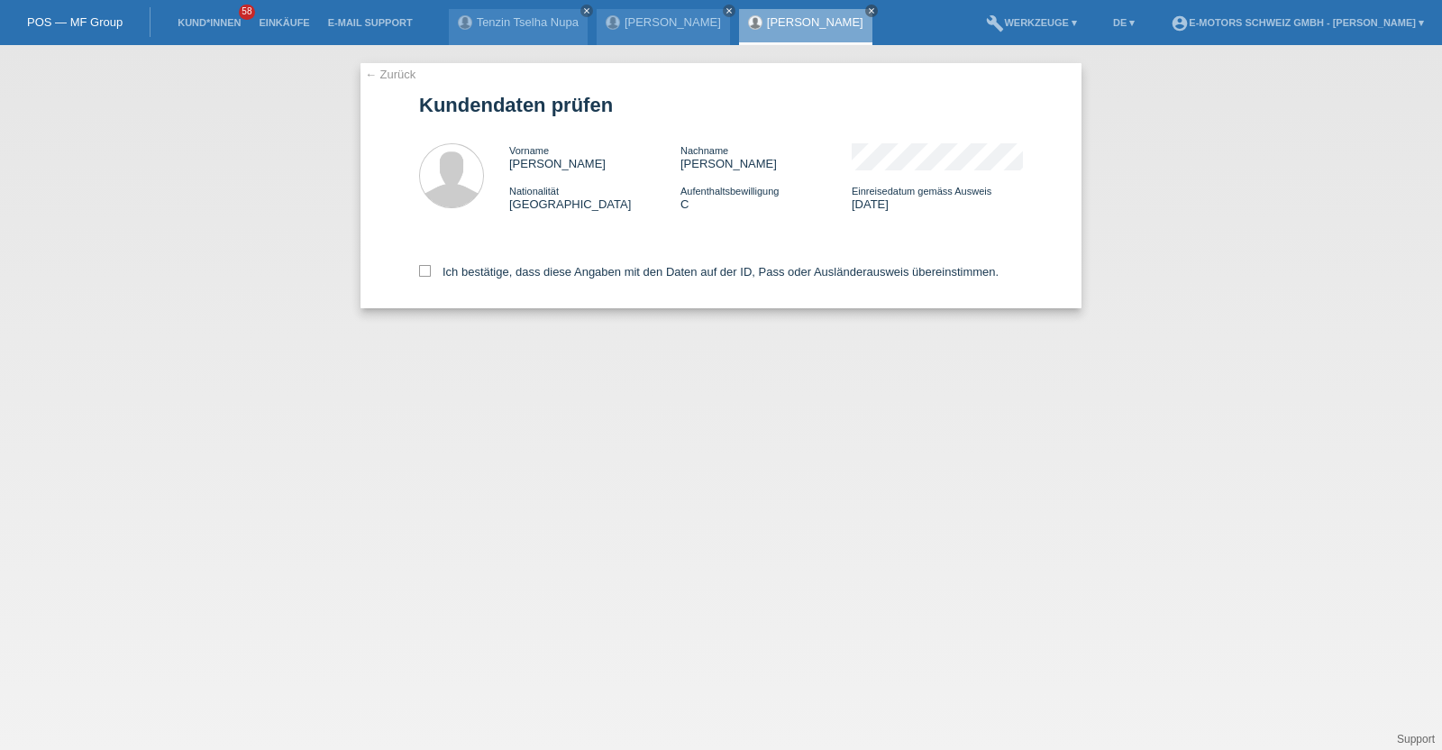
click at [514, 278] on label "Ich bestätige, dass diese Angaben mit den Daten auf der ID, Pass oder Ausländer…" at bounding box center [708, 272] width 579 height 14
click at [431, 277] on input "Ich bestätige, dass diese Angaben mit den Daten auf der ID, Pass oder Ausländer…" at bounding box center [425, 271] width 12 height 12
checkbox input "true"
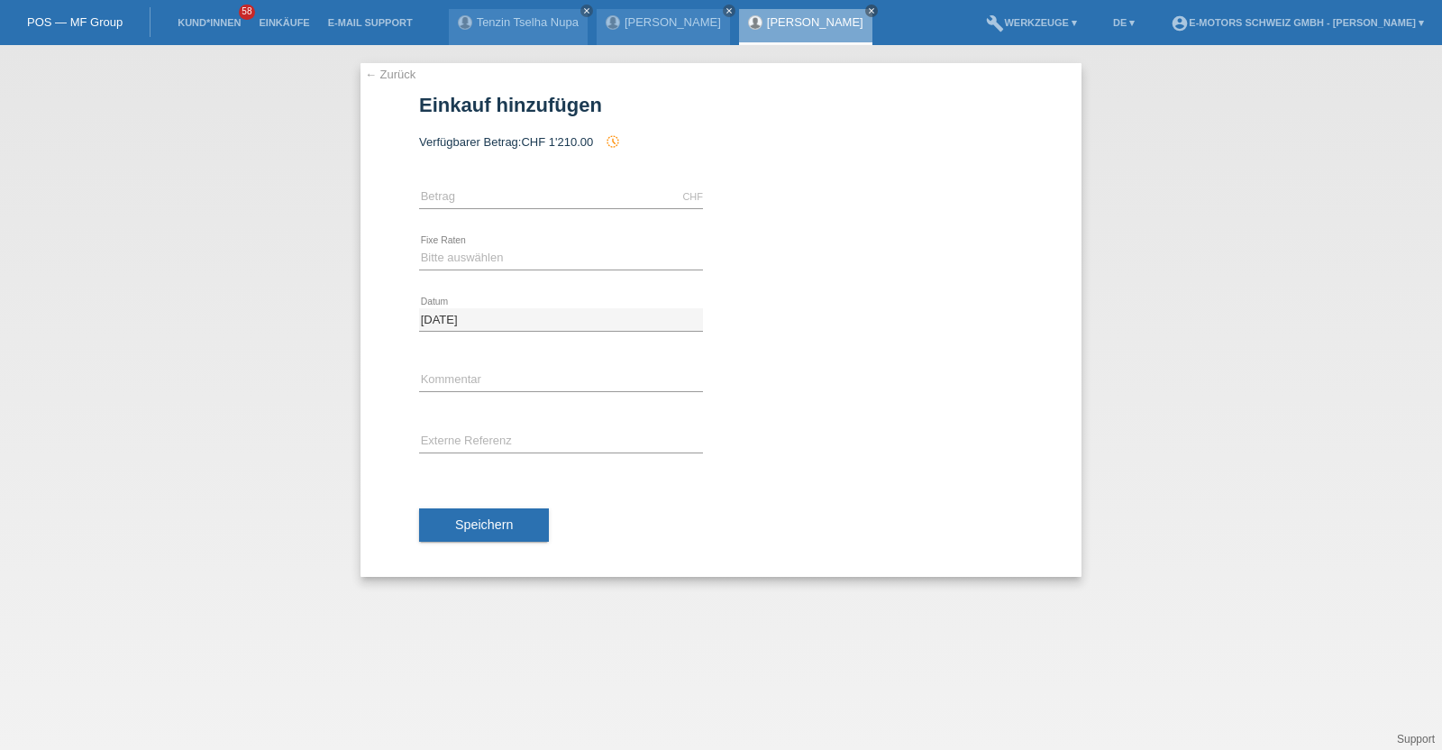
click at [509, 210] on div "CHF error Betrag" at bounding box center [561, 197] width 284 height 61
click at [506, 204] on input "text" at bounding box center [561, 197] width 284 height 23
type input "2890.00"
click at [514, 255] on select "Bitte auswählen 12 Raten 24 Raten 36 Raten 48 Raten" at bounding box center [561, 258] width 284 height 22
select select "214"
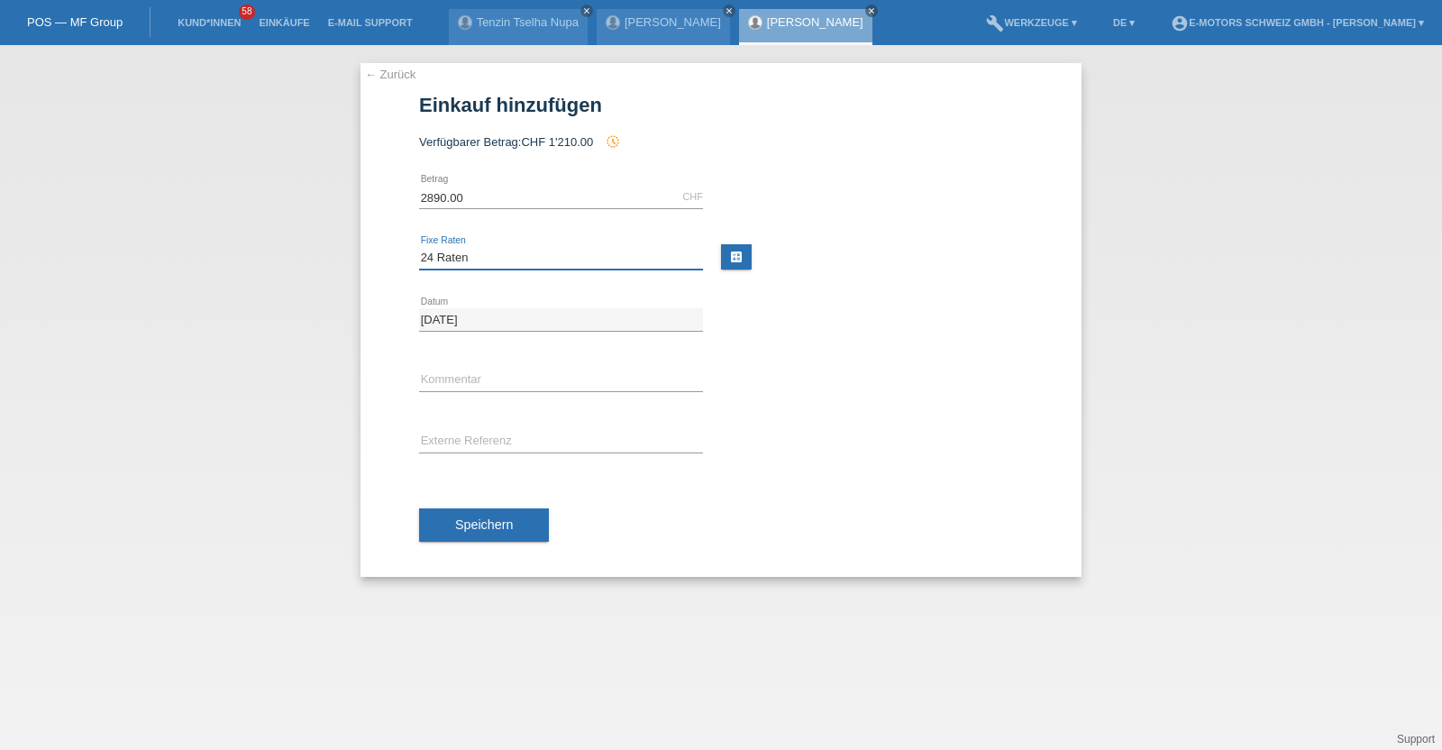
click at [419, 247] on select "Bitte auswählen 12 Raten 24 Raten 36 Raten 48 Raten" at bounding box center [561, 258] width 284 height 22
click at [520, 528] on button "Speichern" at bounding box center [484, 525] width 130 height 34
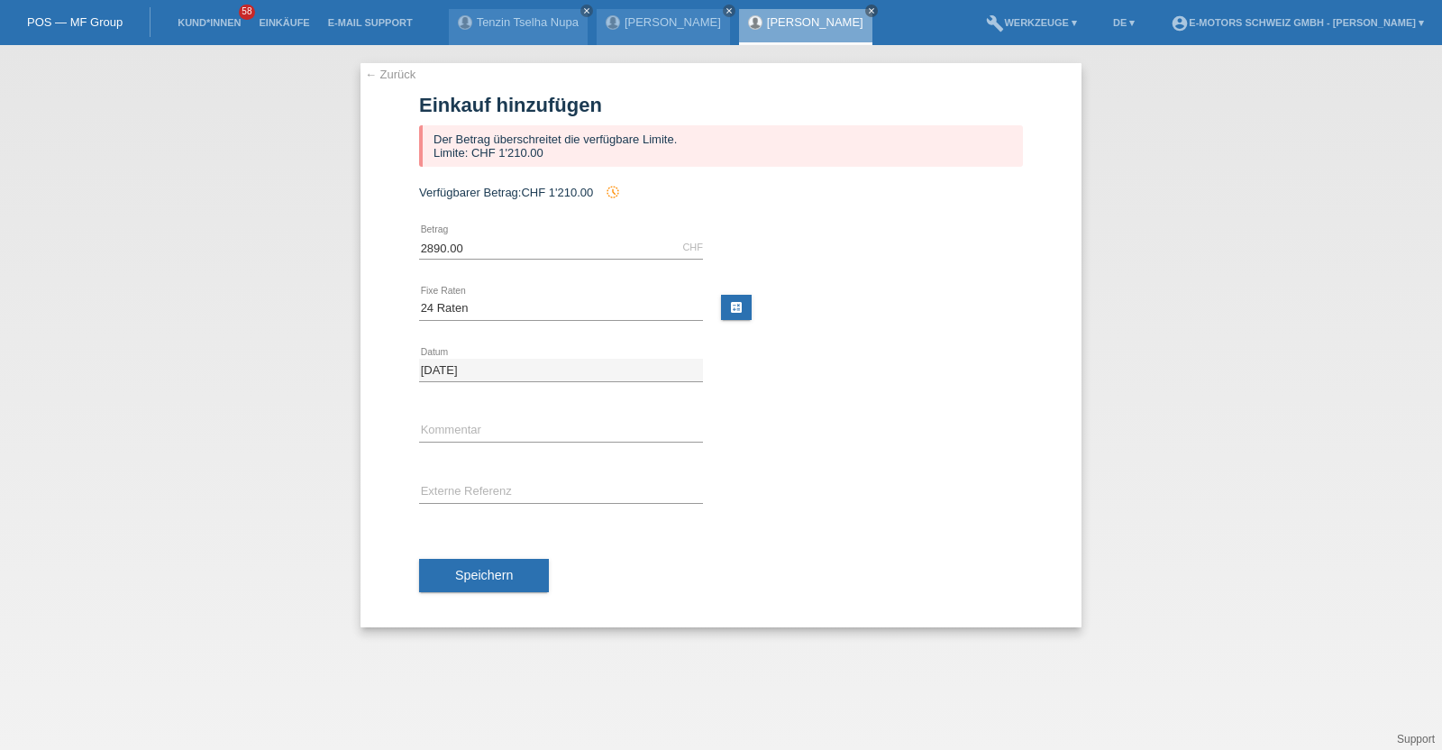
click at [768, 19] on link "[PERSON_NAME]" at bounding box center [815, 22] width 96 height 14
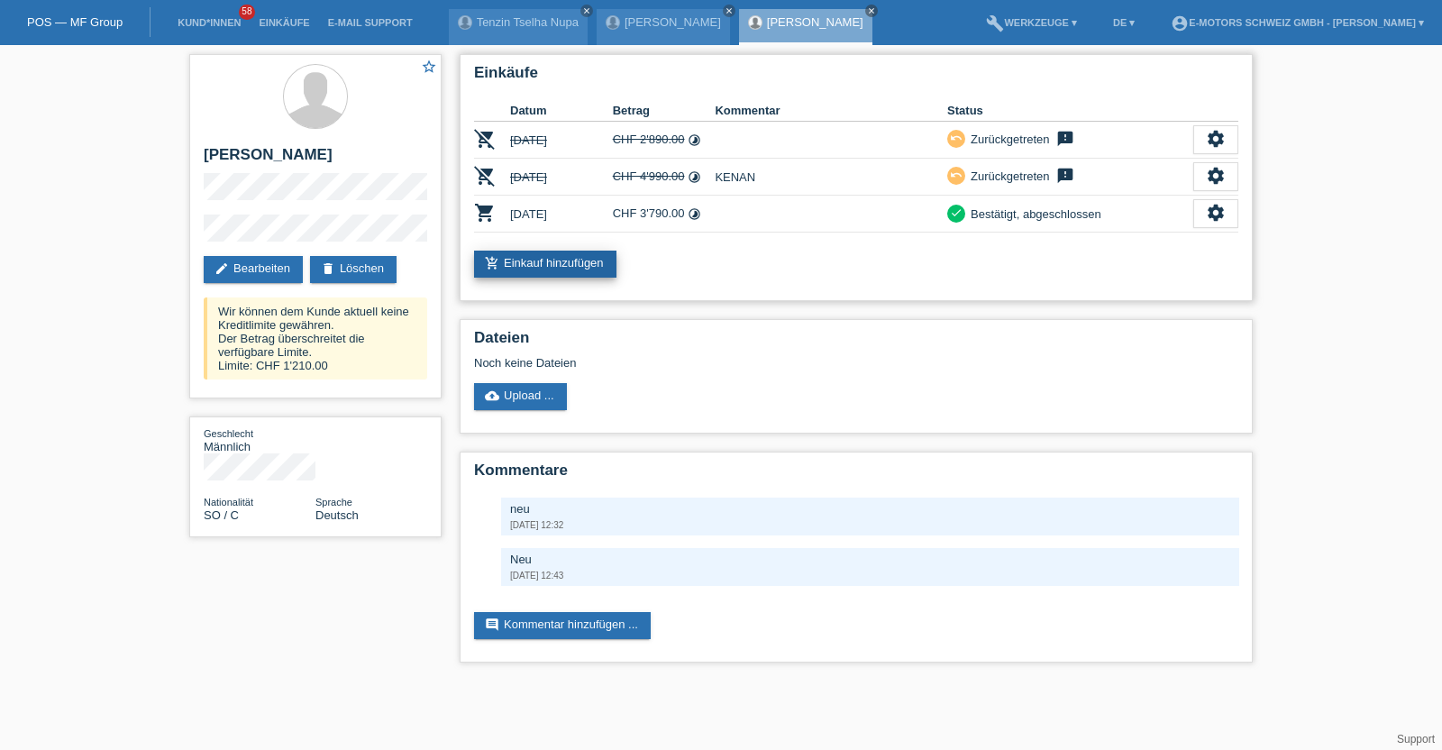
click at [586, 257] on link "add_shopping_cart Einkauf hinzufügen" at bounding box center [545, 263] width 142 height 27
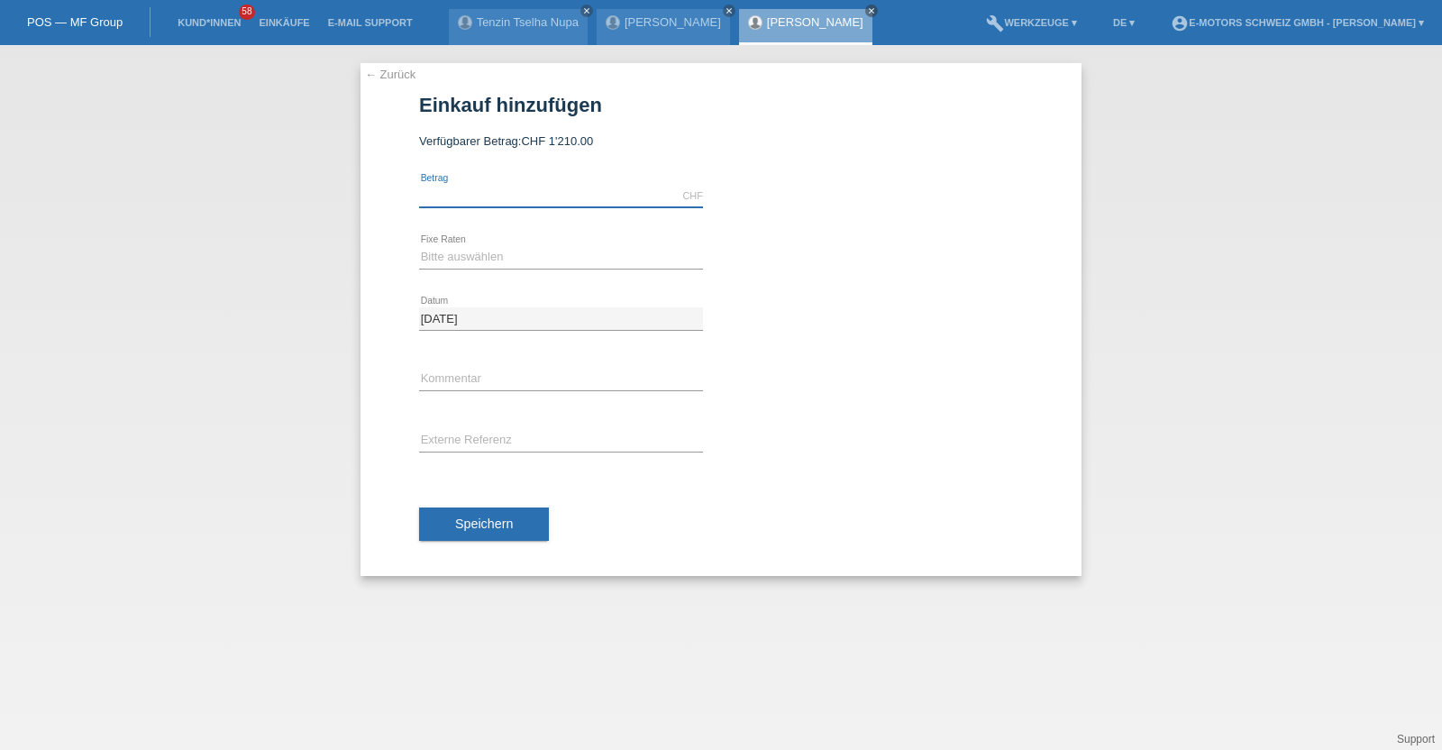
click at [553, 187] on input "text" at bounding box center [561, 196] width 284 height 23
type input "1200.00"
click at [442, 245] on div "Bitte auswählen 12 Raten 24 Raten 36 Raten 48 Raten error Fixe Raten" at bounding box center [561, 257] width 284 height 61
click at [445, 261] on select "Bitte auswählen 12 Raten 24 Raten 36 Raten 48 Raten" at bounding box center [561, 257] width 284 height 22
select select "214"
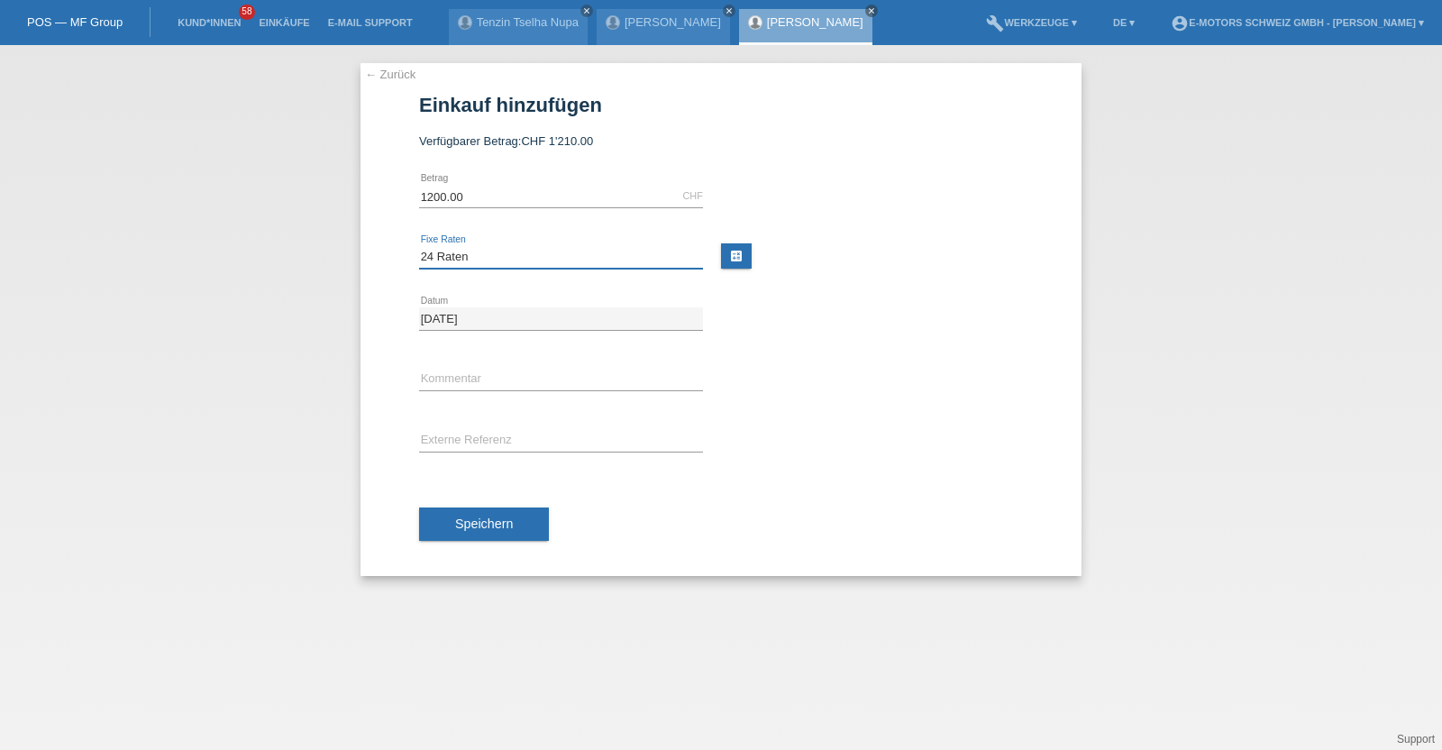
click at [419, 246] on select "Bitte auswählen 12 Raten 24 Raten 36 Raten 48 Raten" at bounding box center [561, 257] width 284 height 22
click at [460, 382] on input "text" at bounding box center [561, 380] width 284 height 23
type input "KENAN"
click at [490, 511] on button "Speichern" at bounding box center [484, 524] width 130 height 34
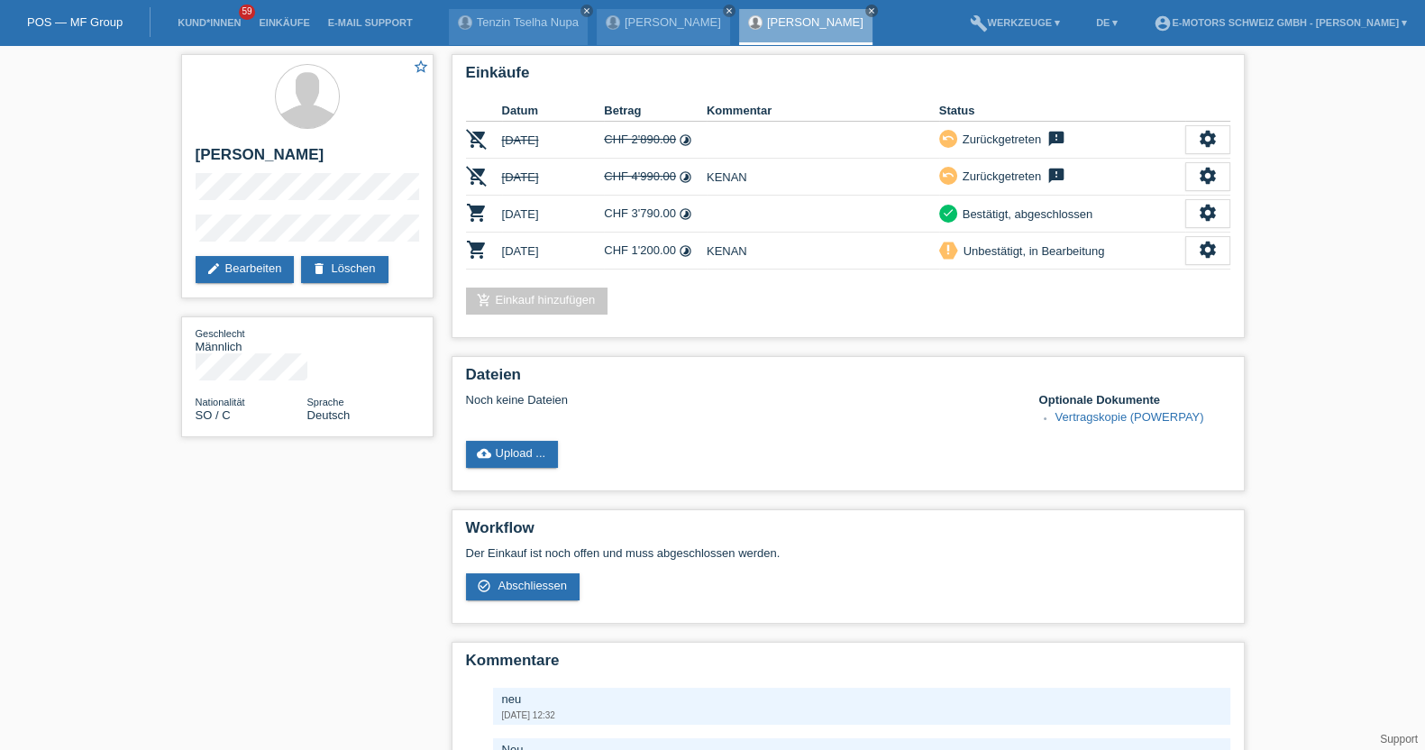
click at [277, 20] on link "Einkäufe" at bounding box center [284, 22] width 68 height 11
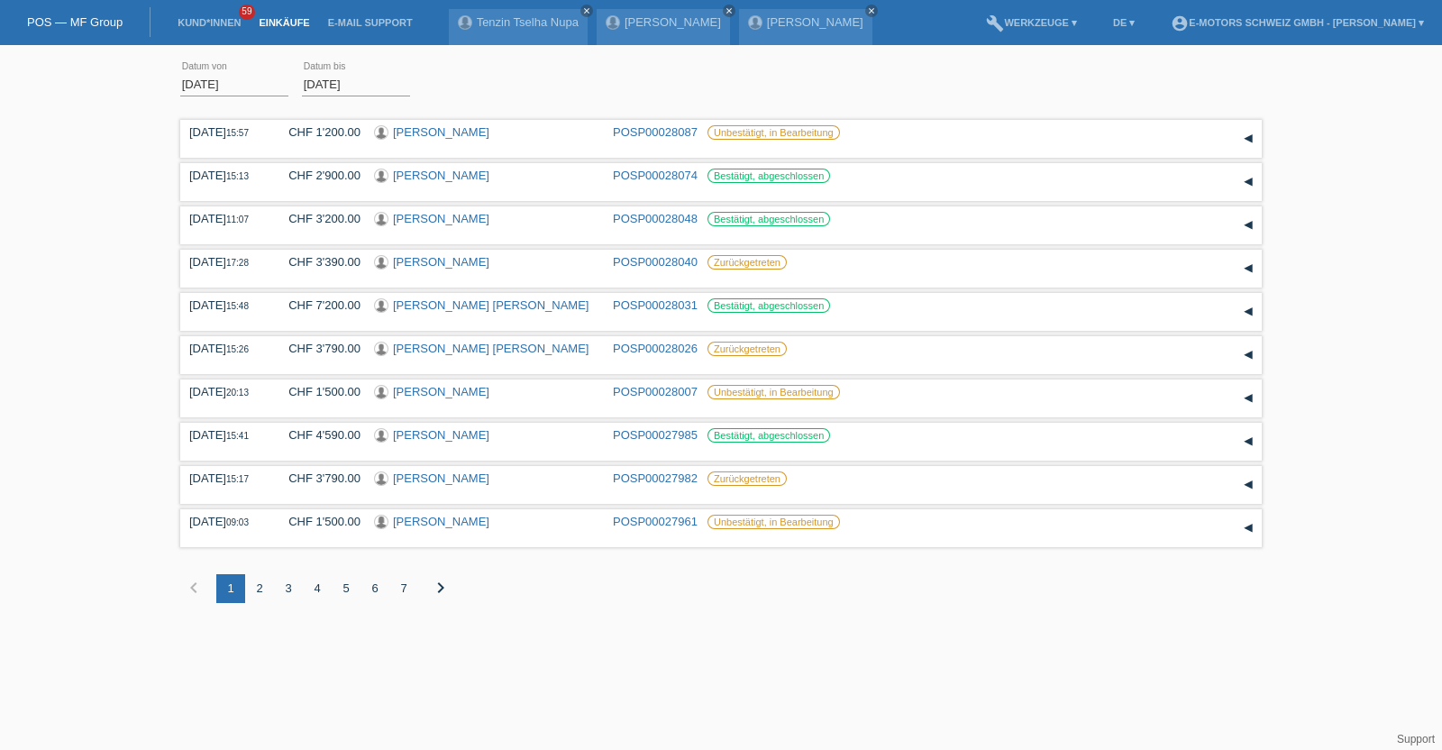
click at [399, 584] on div "7" at bounding box center [403, 588] width 29 height 29
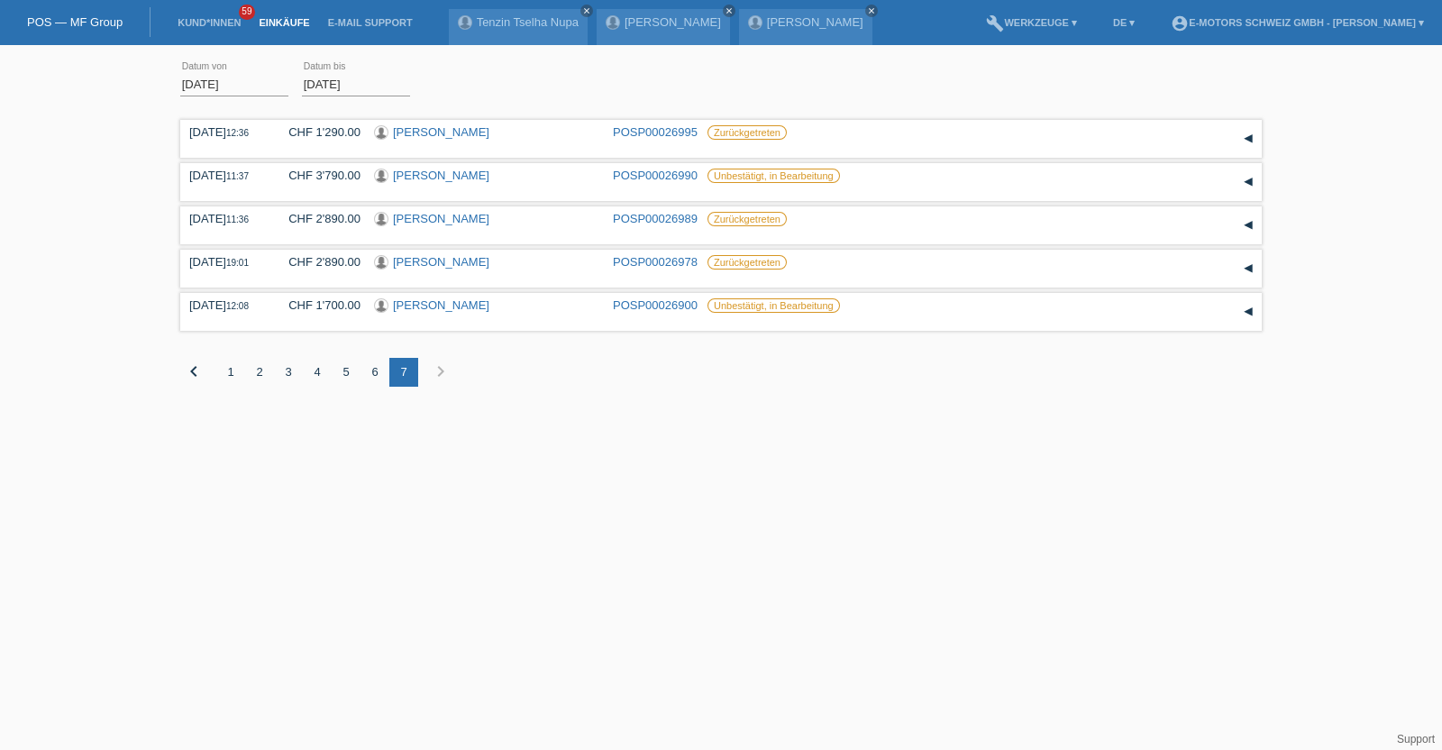
click at [373, 367] on div "6" at bounding box center [374, 372] width 29 height 29
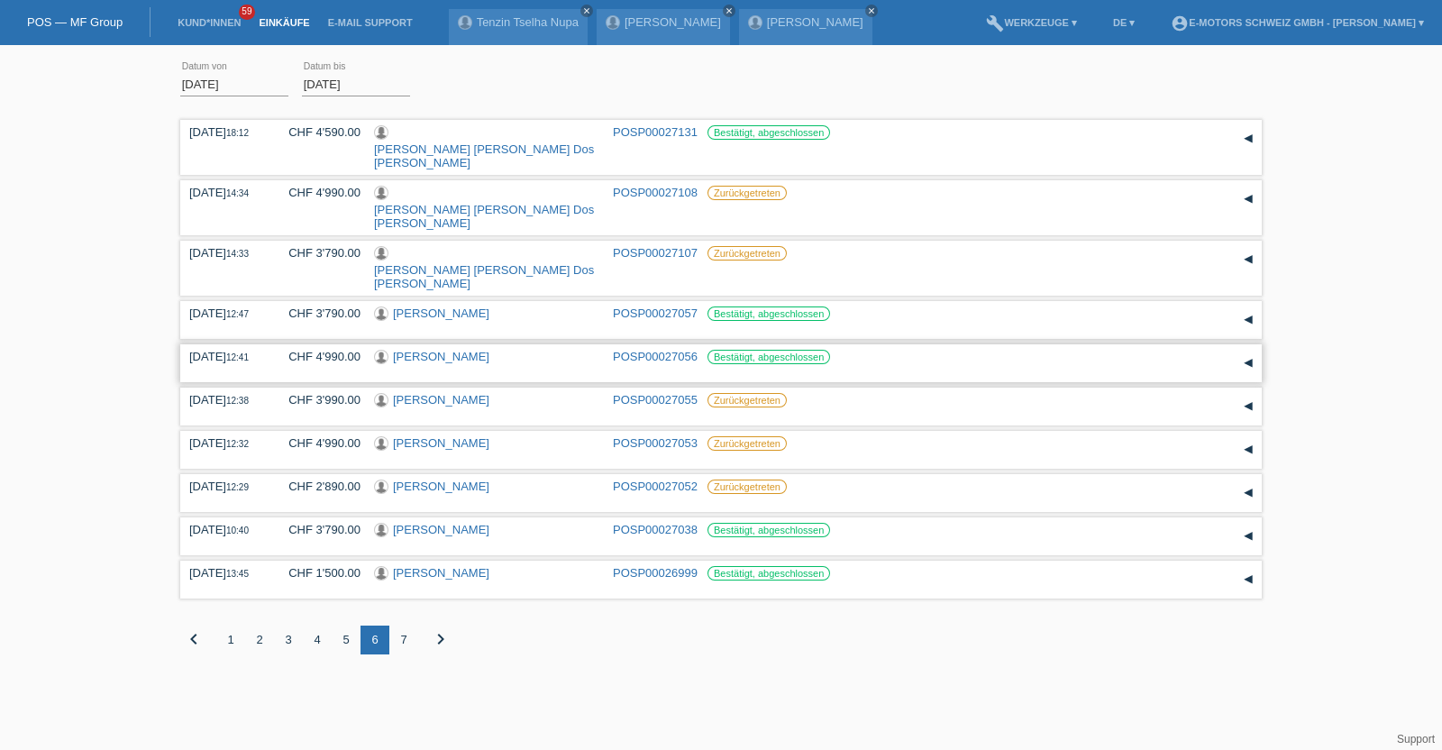
click at [450, 350] on link "[PERSON_NAME]" at bounding box center [441, 357] width 96 height 14
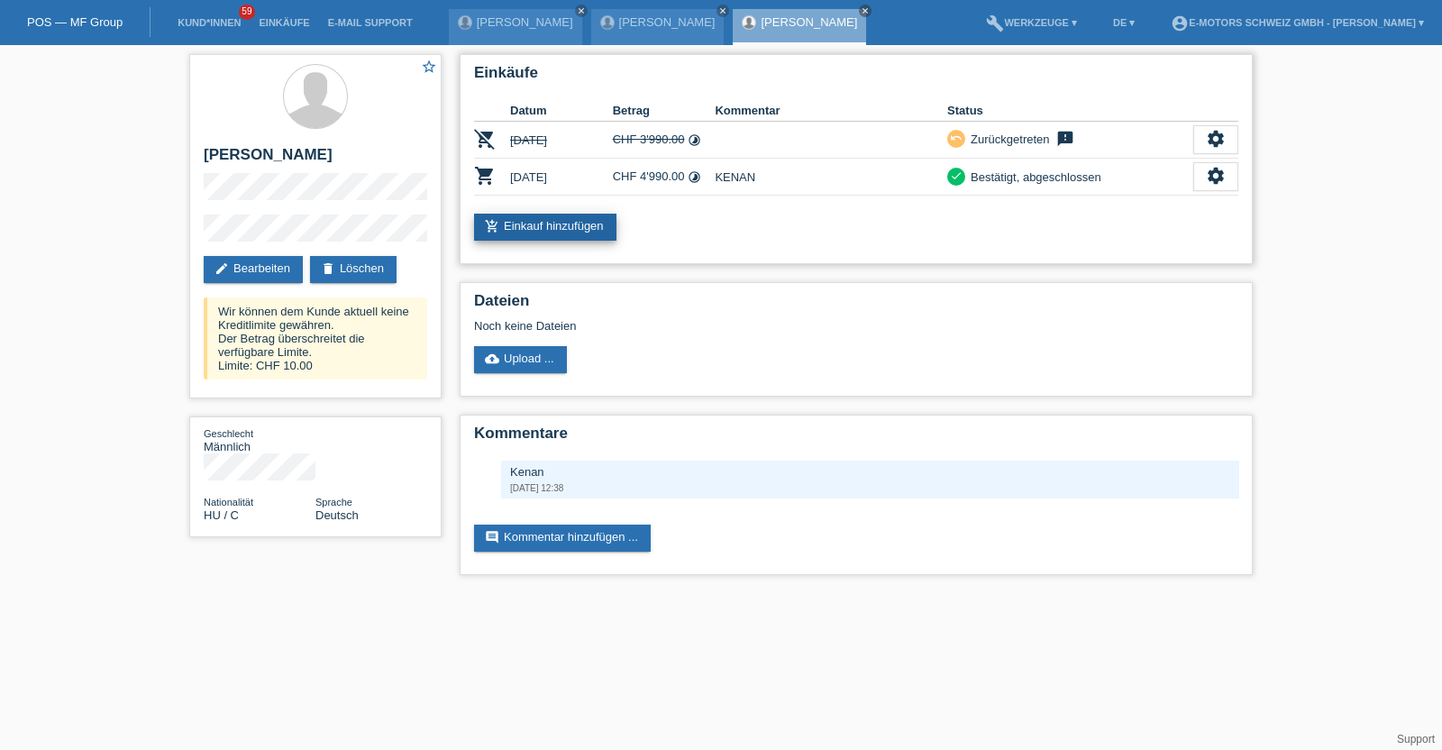
click at [529, 226] on link "add_shopping_cart Einkauf hinzufügen" at bounding box center [545, 227] width 142 height 27
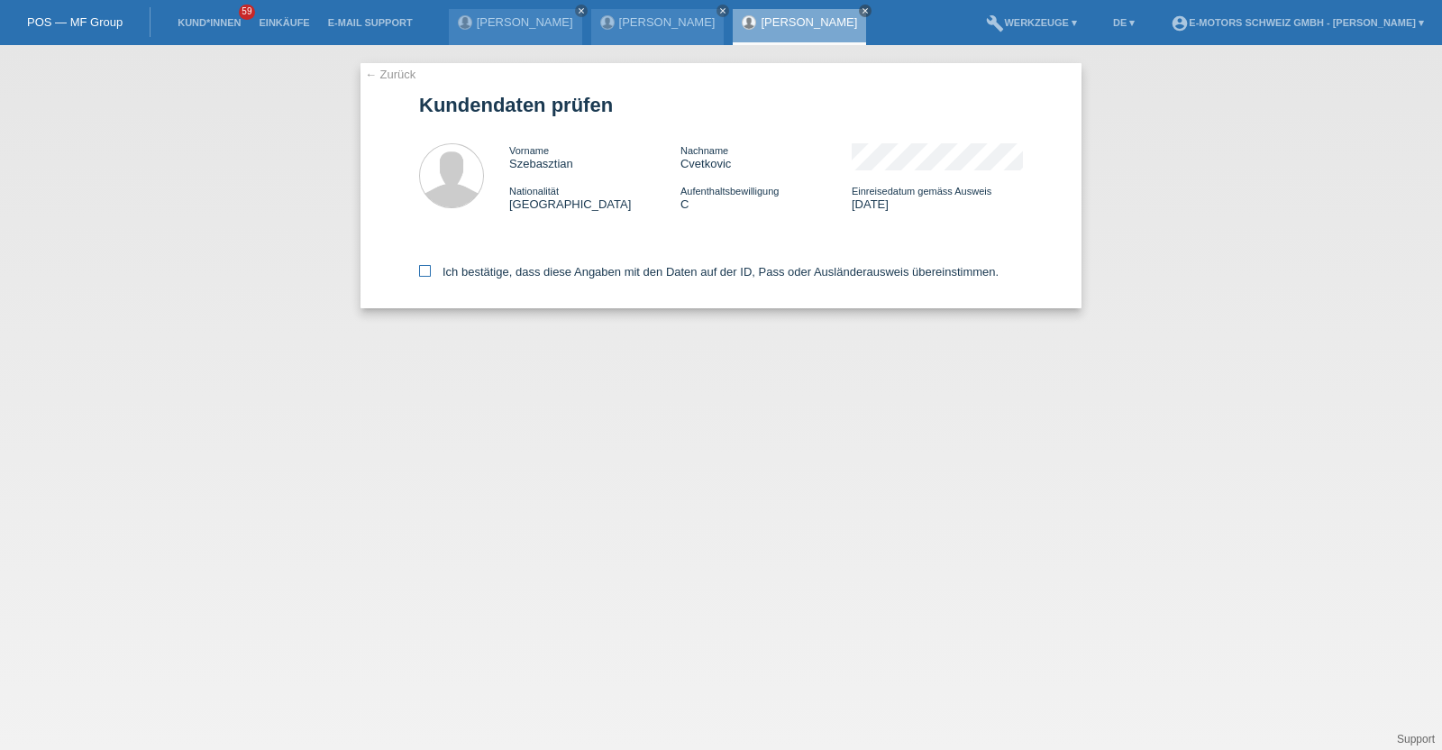
click at [532, 273] on label "Ich bestätige, dass diese Angaben mit den Daten auf der ID, Pass oder Ausländer…" at bounding box center [708, 272] width 579 height 14
click at [431, 273] on input "Ich bestätige, dass diese Angaben mit den Daten auf der ID, Pass oder Ausländer…" at bounding box center [425, 271] width 12 height 12
checkbox input "true"
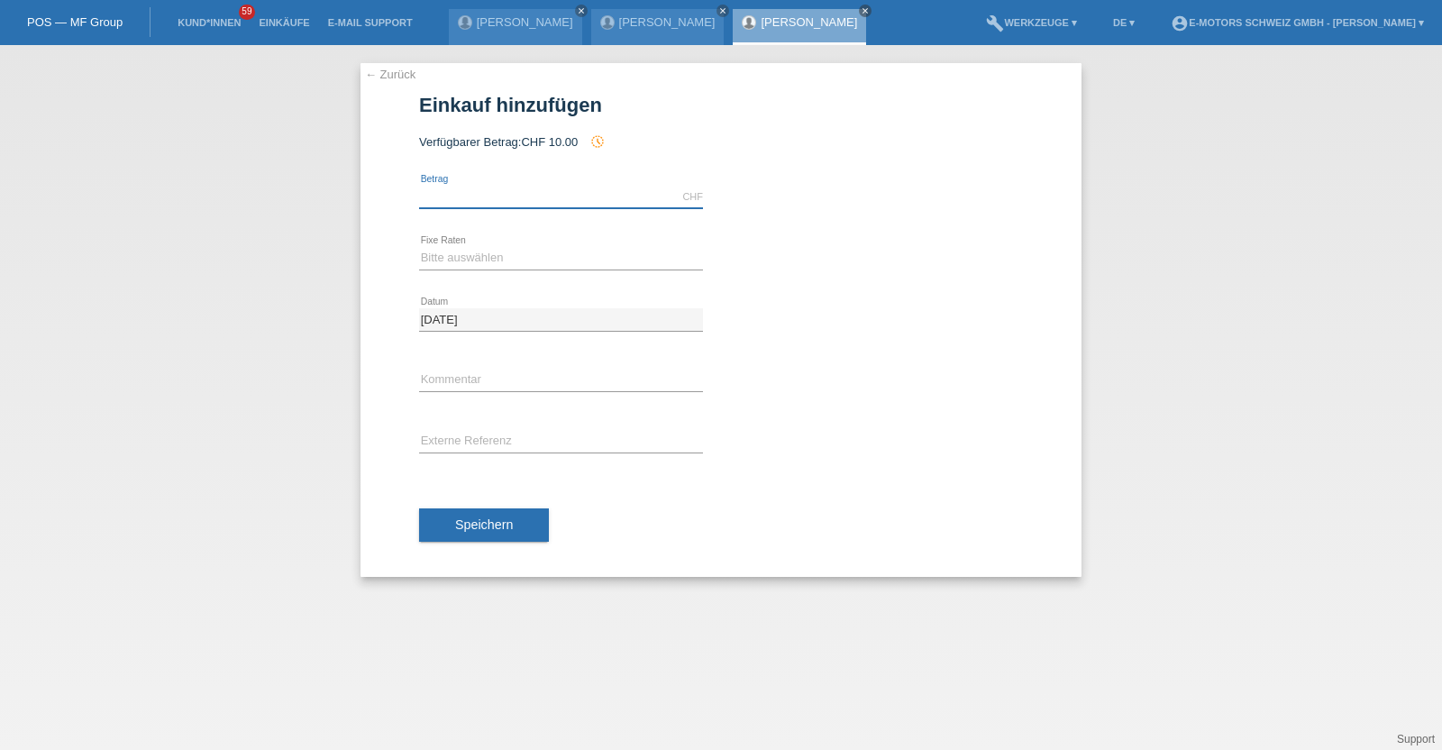
click at [496, 200] on input "text" at bounding box center [561, 197] width 284 height 23
type input "2890.00"
click at [522, 272] on div "Bitte auswählen 12 Raten 24 Raten 36 Raten 48 Raten error Fixe Raten" at bounding box center [561, 258] width 284 height 61
click at [518, 254] on select "Bitte auswählen 12 Raten 24 Raten 36 Raten 48 Raten" at bounding box center [561, 258] width 284 height 22
select select "214"
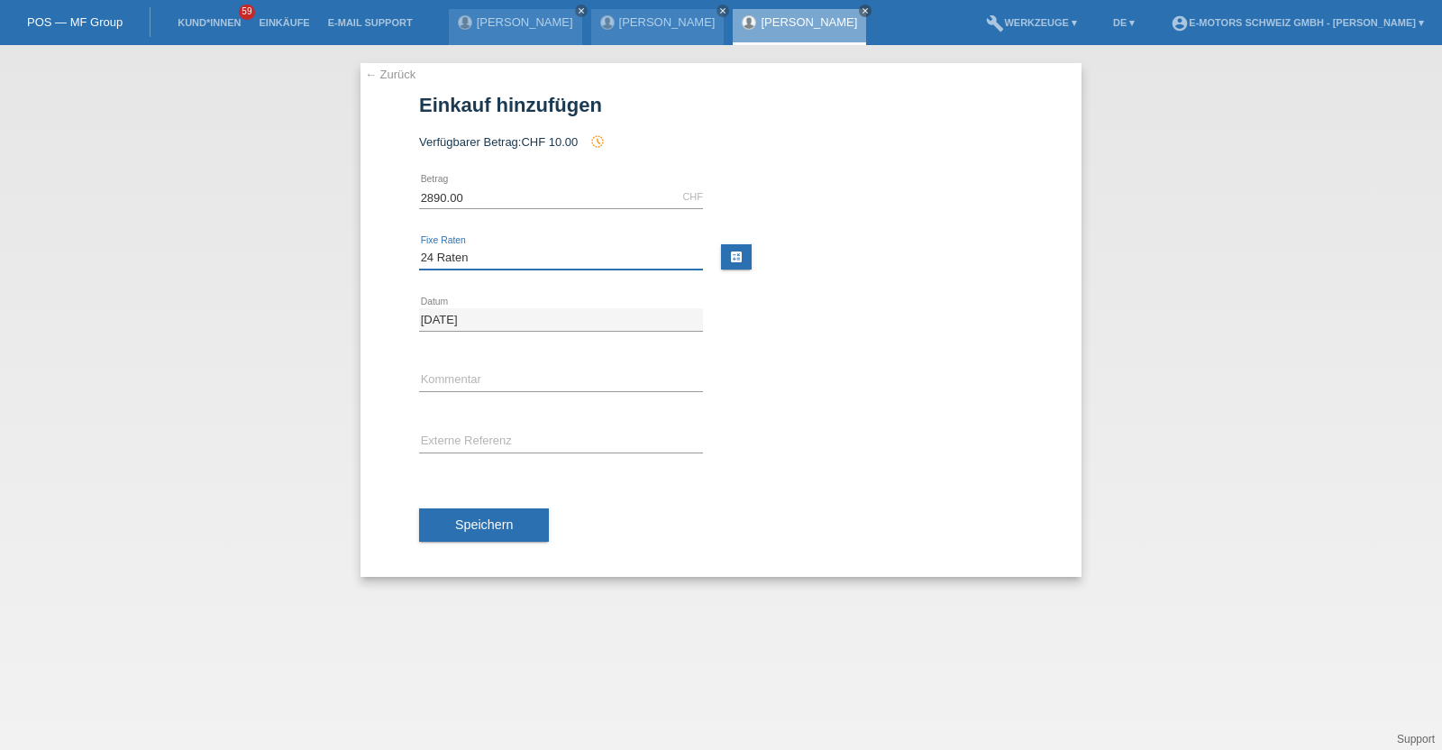
click at [419, 247] on select "Bitte auswählen 12 Raten 24 Raten 36 Raten 48 Raten" at bounding box center [561, 258] width 284 height 22
click at [524, 536] on button "Speichern" at bounding box center [484, 525] width 130 height 34
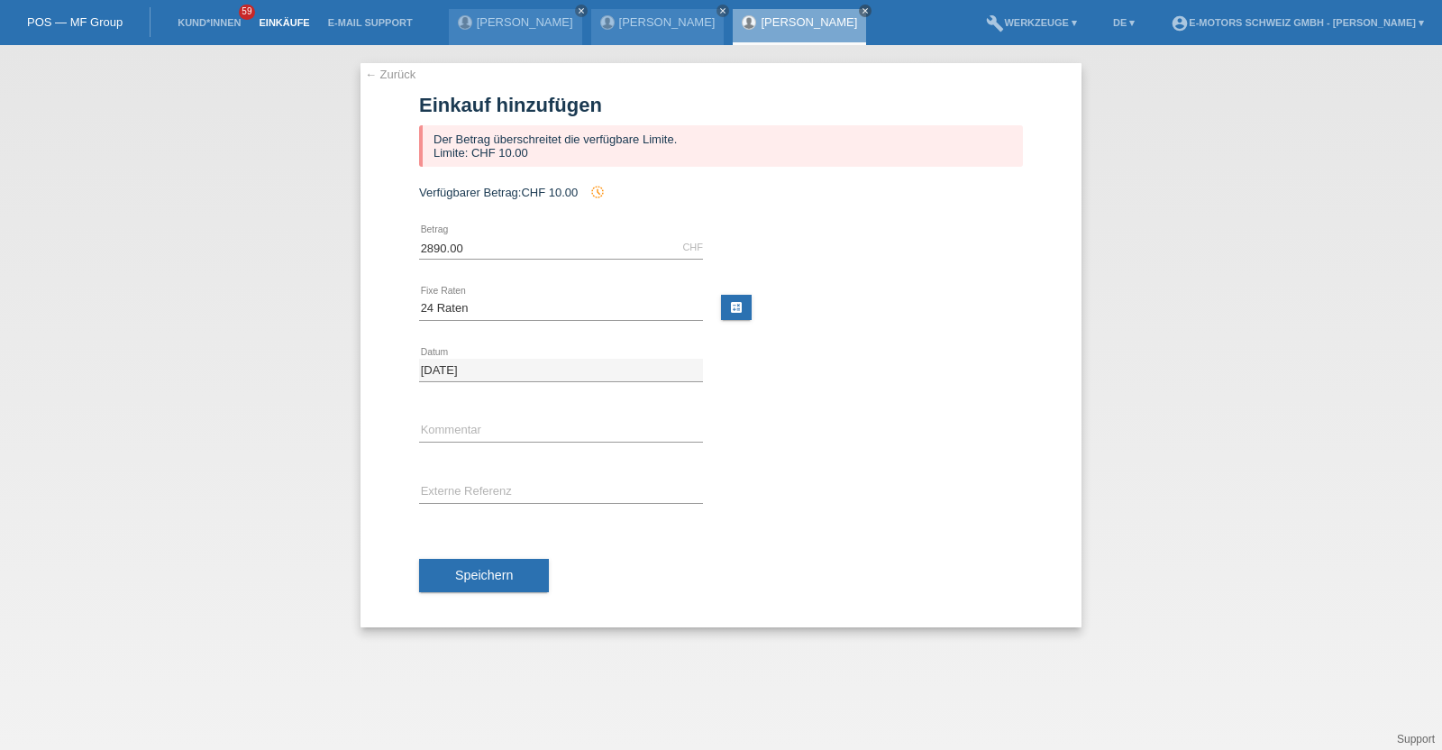
click at [279, 20] on link "Einkäufe" at bounding box center [284, 22] width 68 height 11
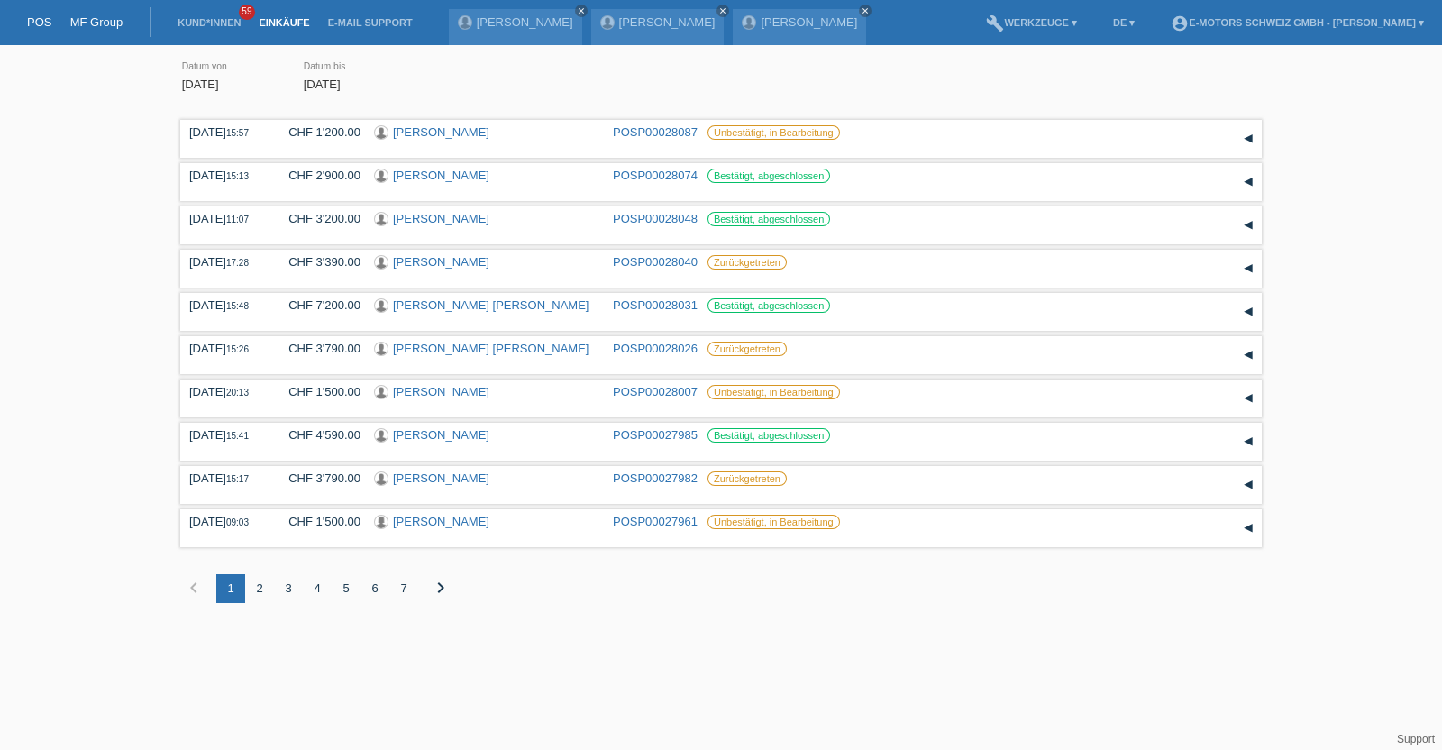
click at [374, 578] on div "6" at bounding box center [374, 588] width 29 height 29
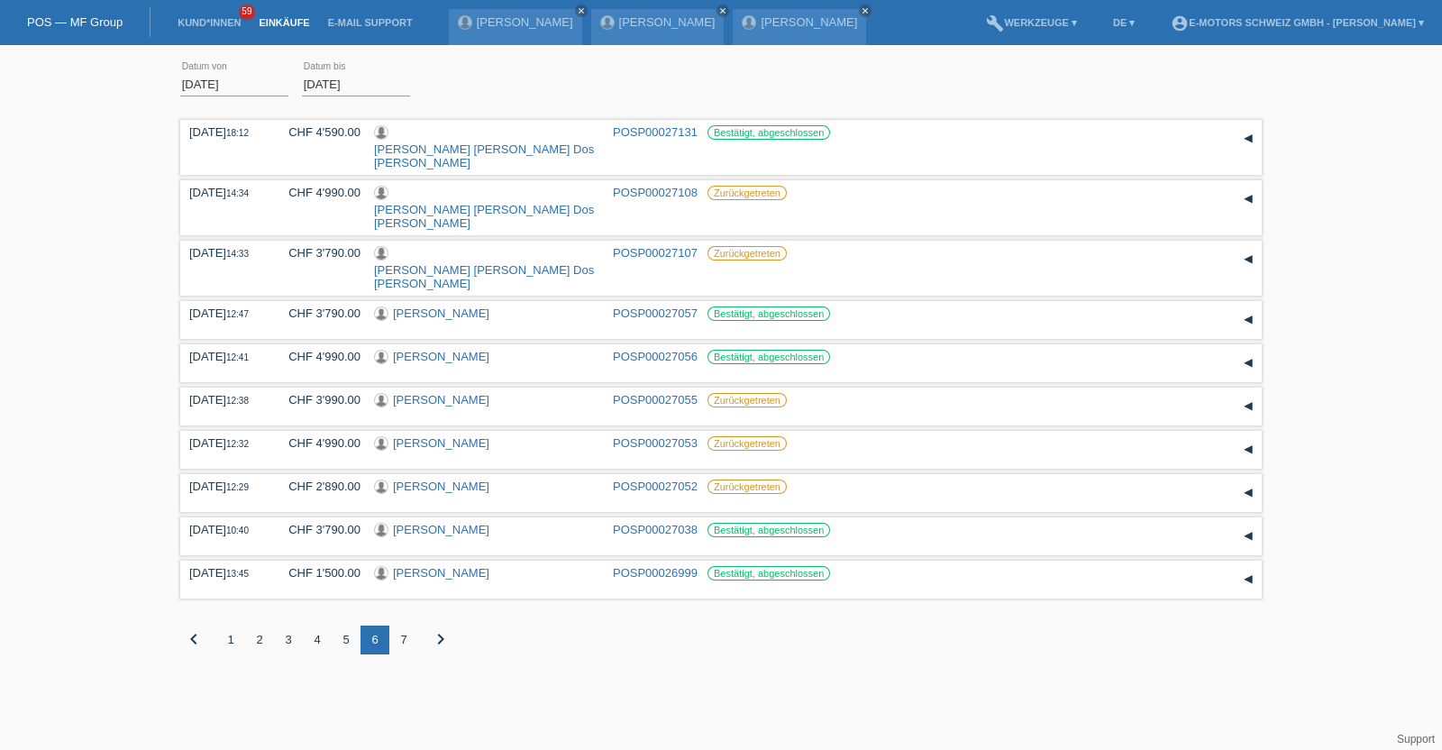
click at [339, 625] on div "5" at bounding box center [346, 639] width 29 height 29
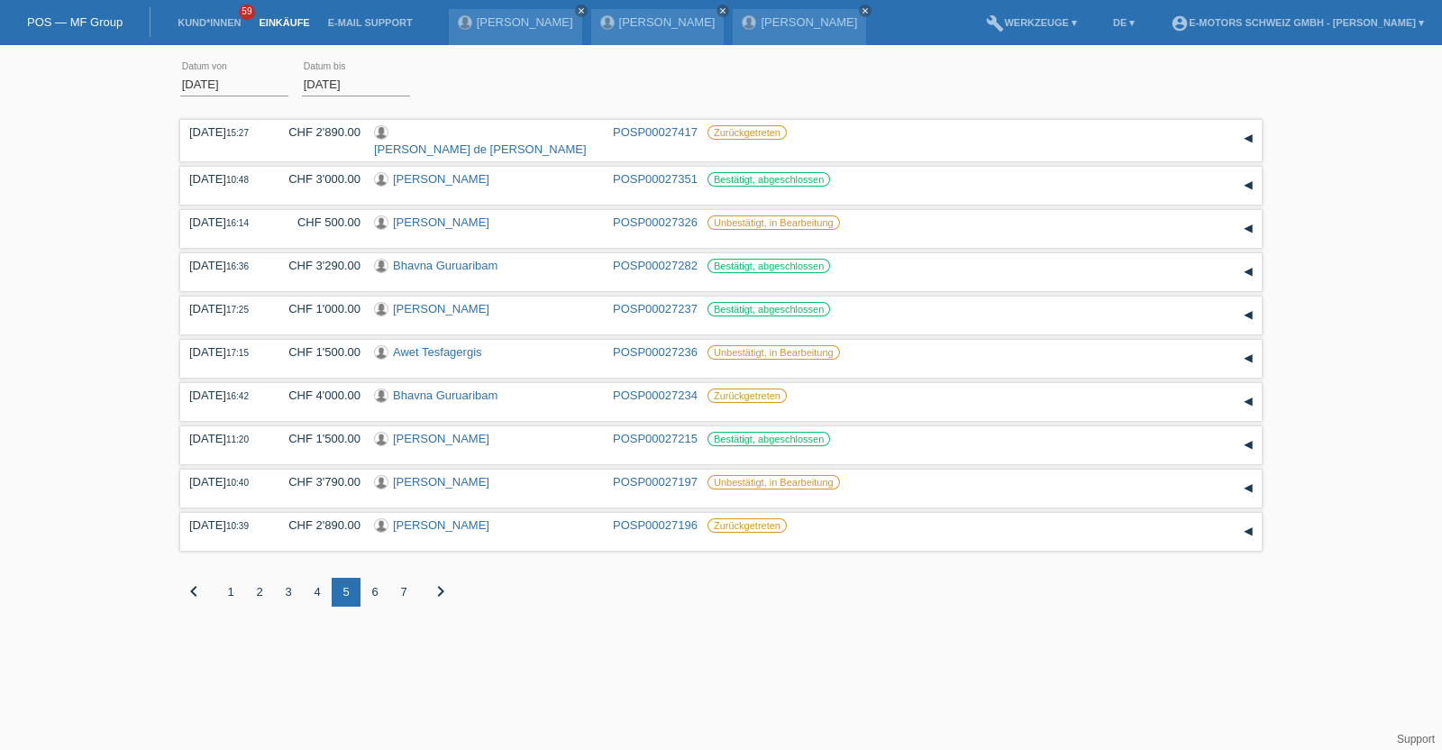
click at [314, 578] on div "4" at bounding box center [317, 592] width 29 height 29
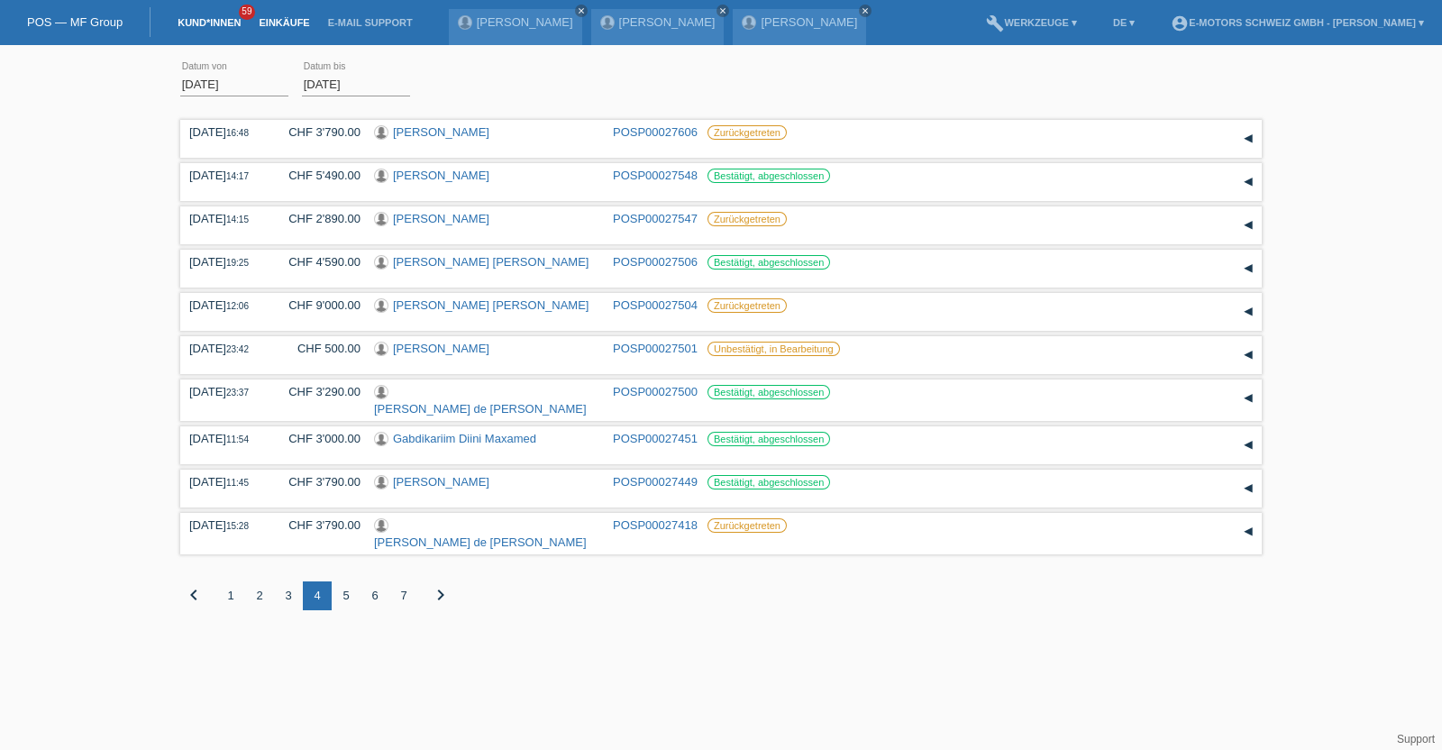
click at [232, 28] on link "Kund*innen" at bounding box center [209, 22] width 81 height 11
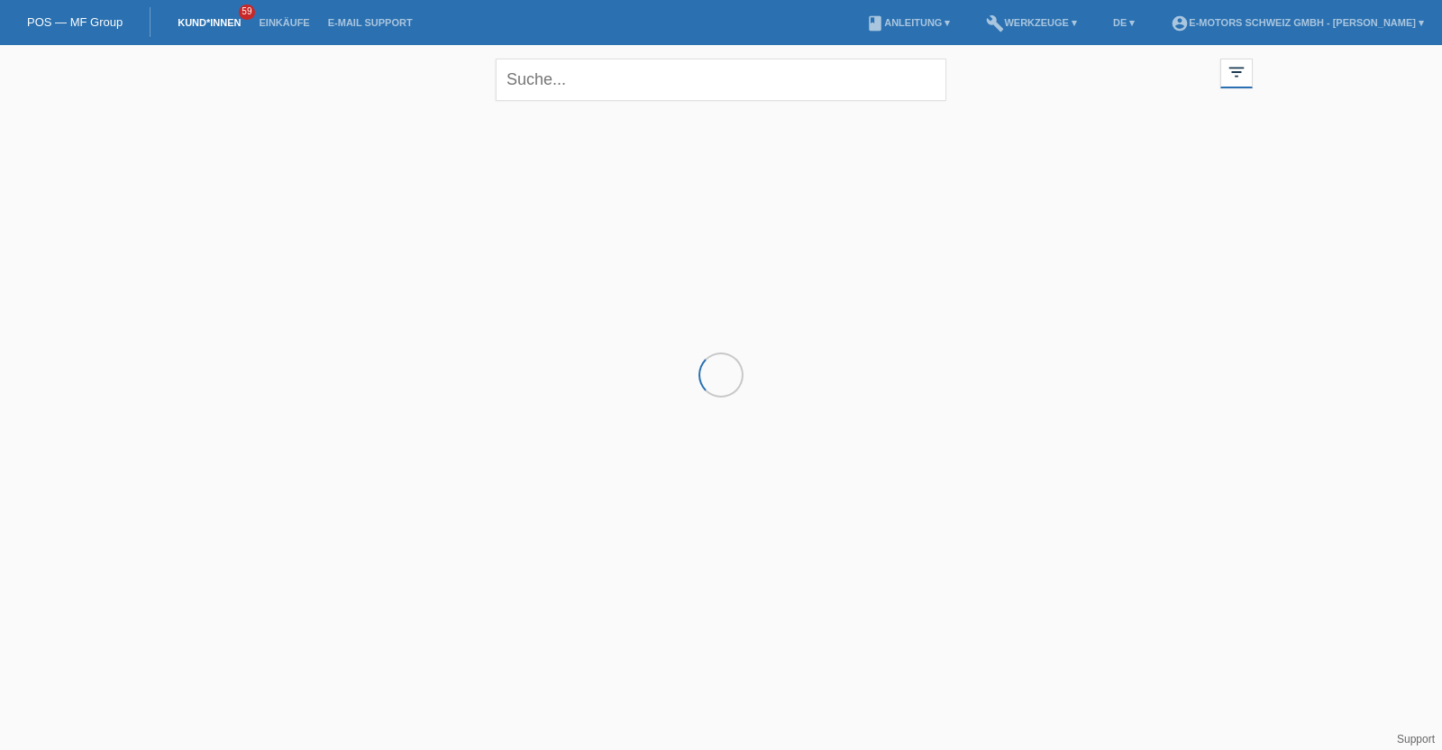
click at [1134, 290] on html "POS — MF Group Kund*innen 59 Einkäufe E-Mail Support menu account_circle" at bounding box center [721, 145] width 1442 height 290
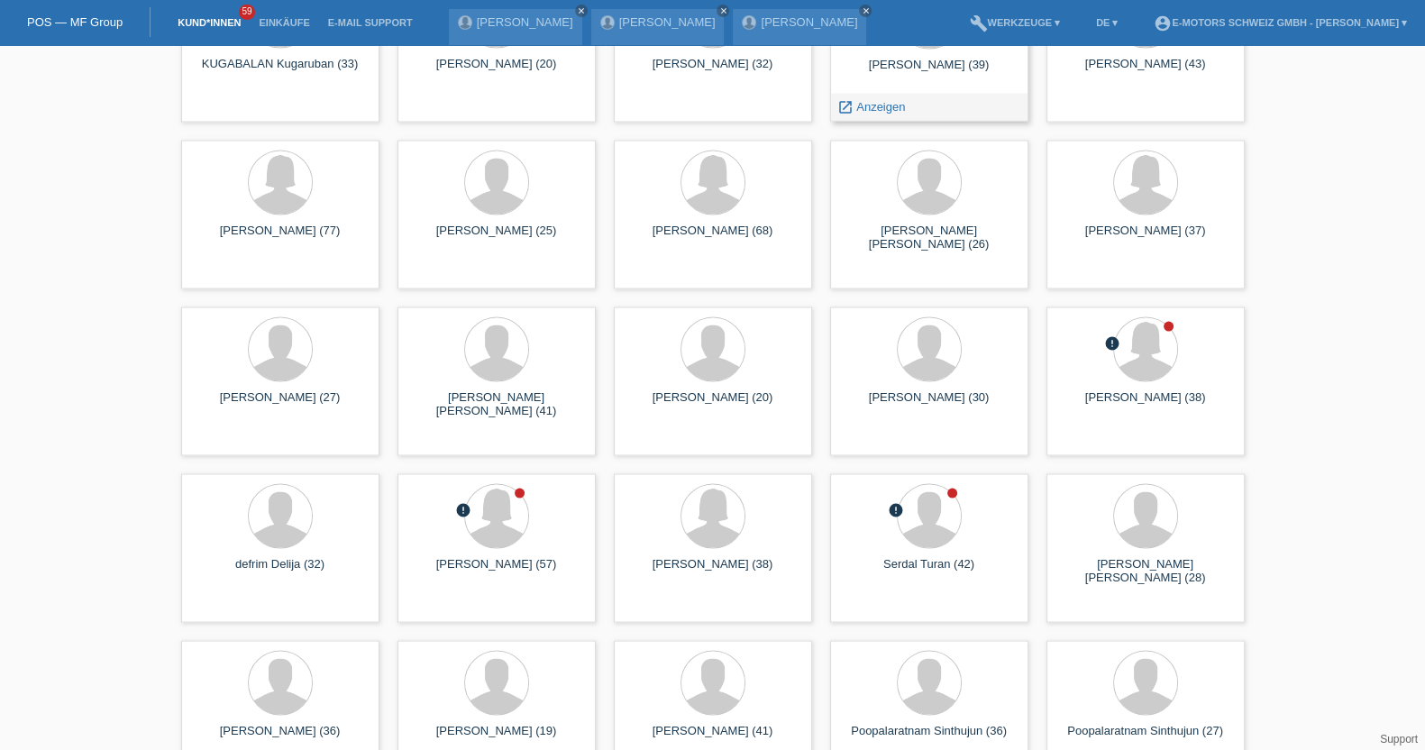
scroll to position [29825, 0]
